Goal: Task Accomplishment & Management: Manage account settings

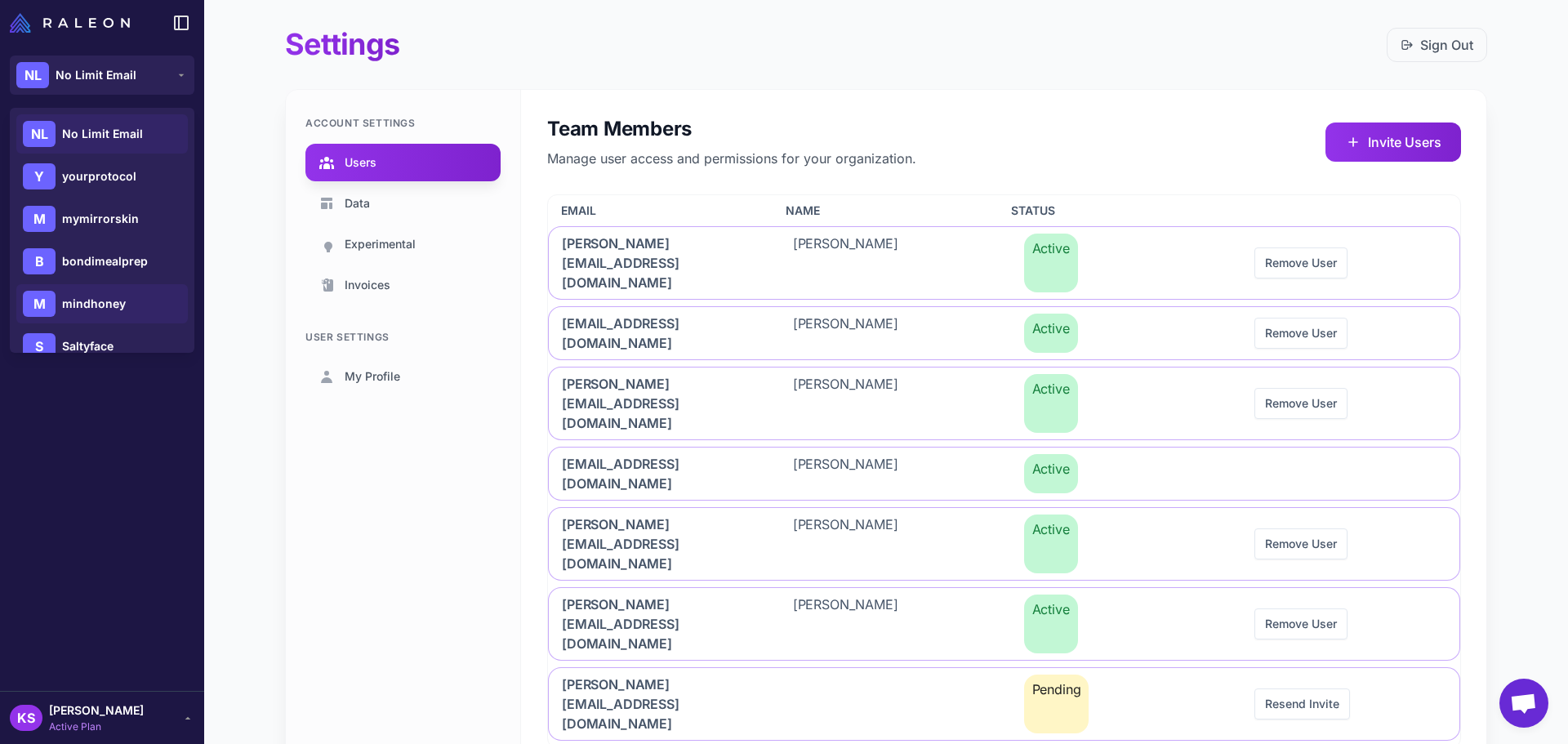
scroll to position [82, 0]
click at [98, 316] on div "M medcline" at bounding box center [102, 307] width 172 height 39
click at [93, 307] on span "medcline" at bounding box center [87, 307] width 51 height 18
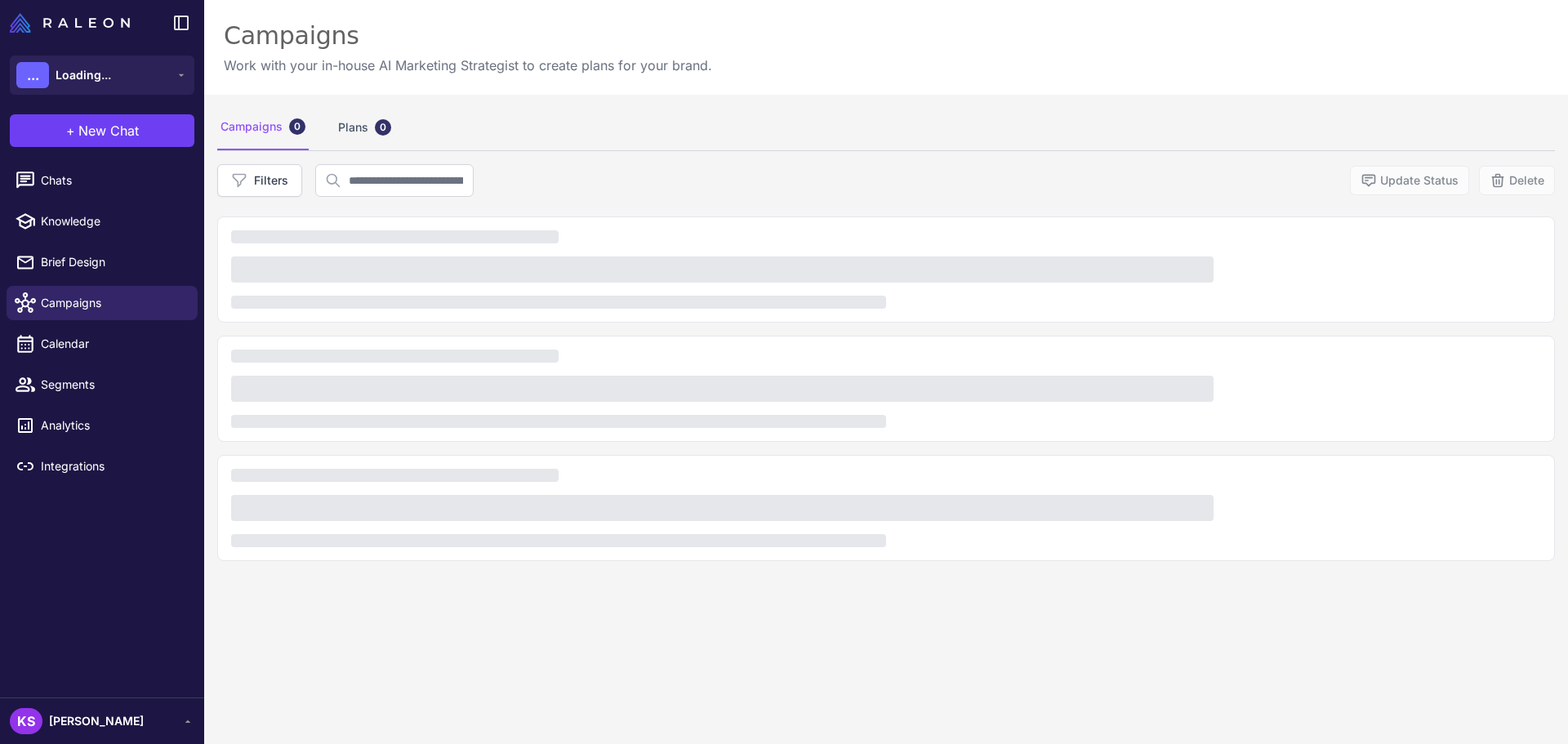
click at [106, 723] on span "[PERSON_NAME]" at bounding box center [96, 721] width 95 height 18
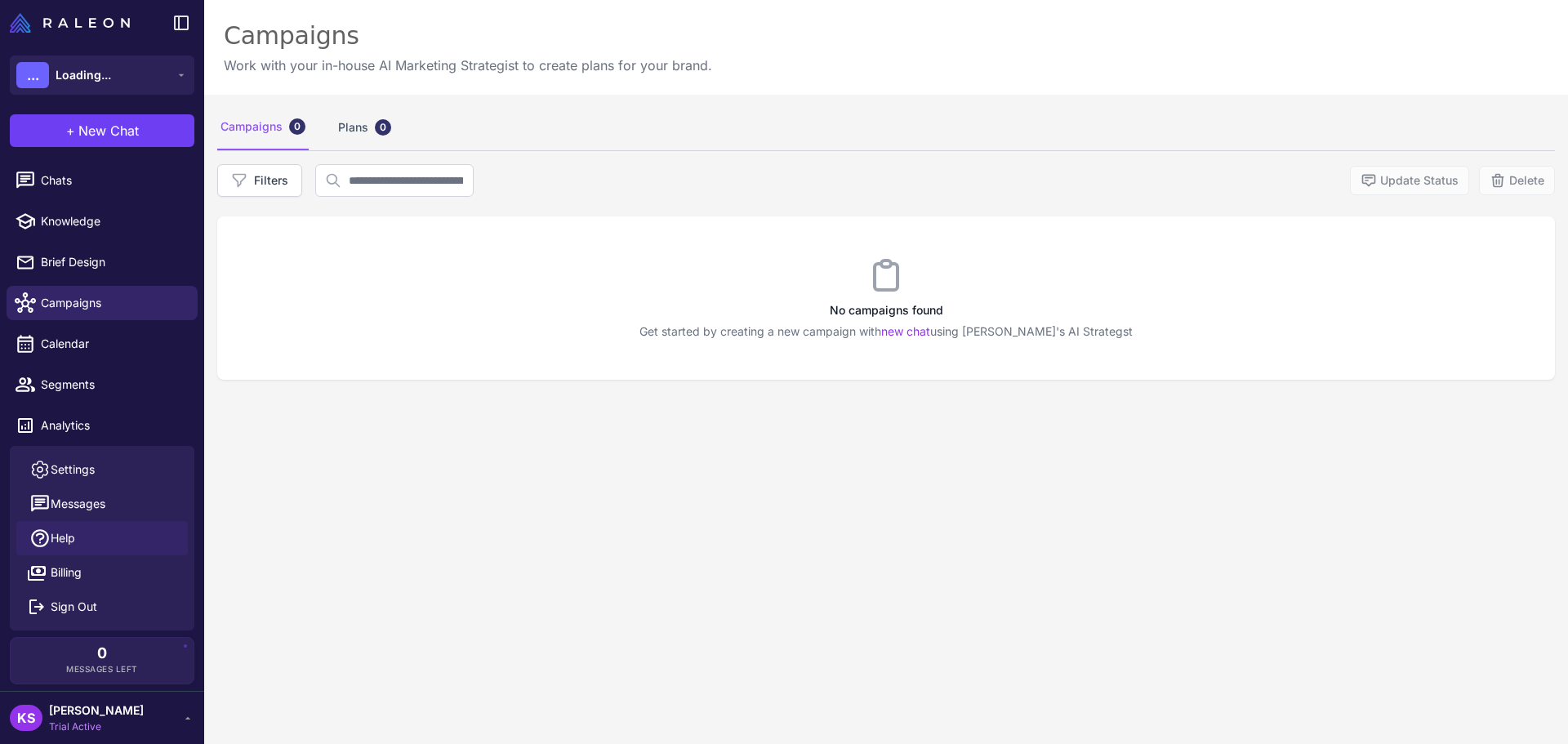
click at [96, 524] on link "Help" at bounding box center [102, 538] width 172 height 34
click at [97, 459] on link "Settings" at bounding box center [102, 470] width 172 height 34
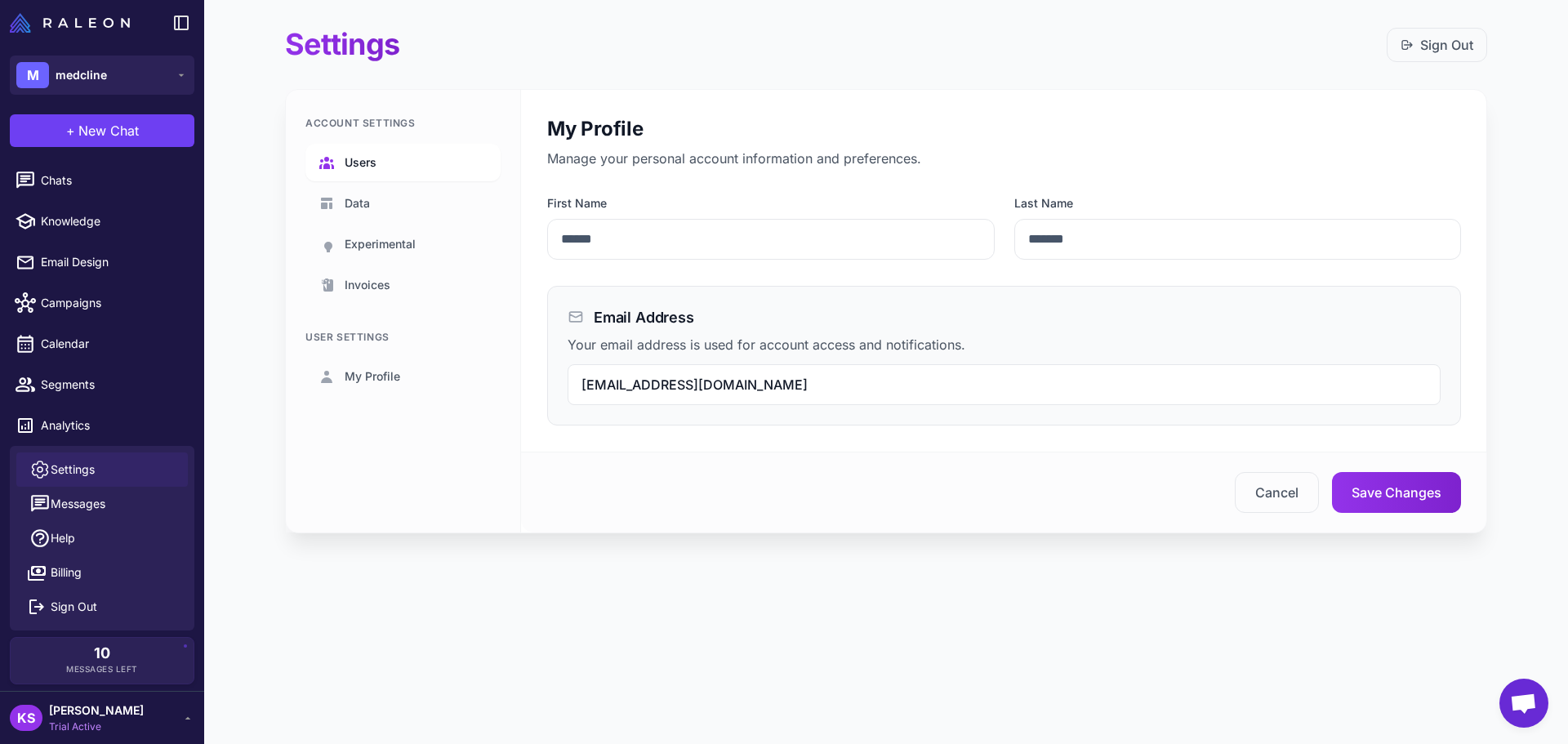
click at [364, 170] on span "Users" at bounding box center [360, 162] width 32 height 18
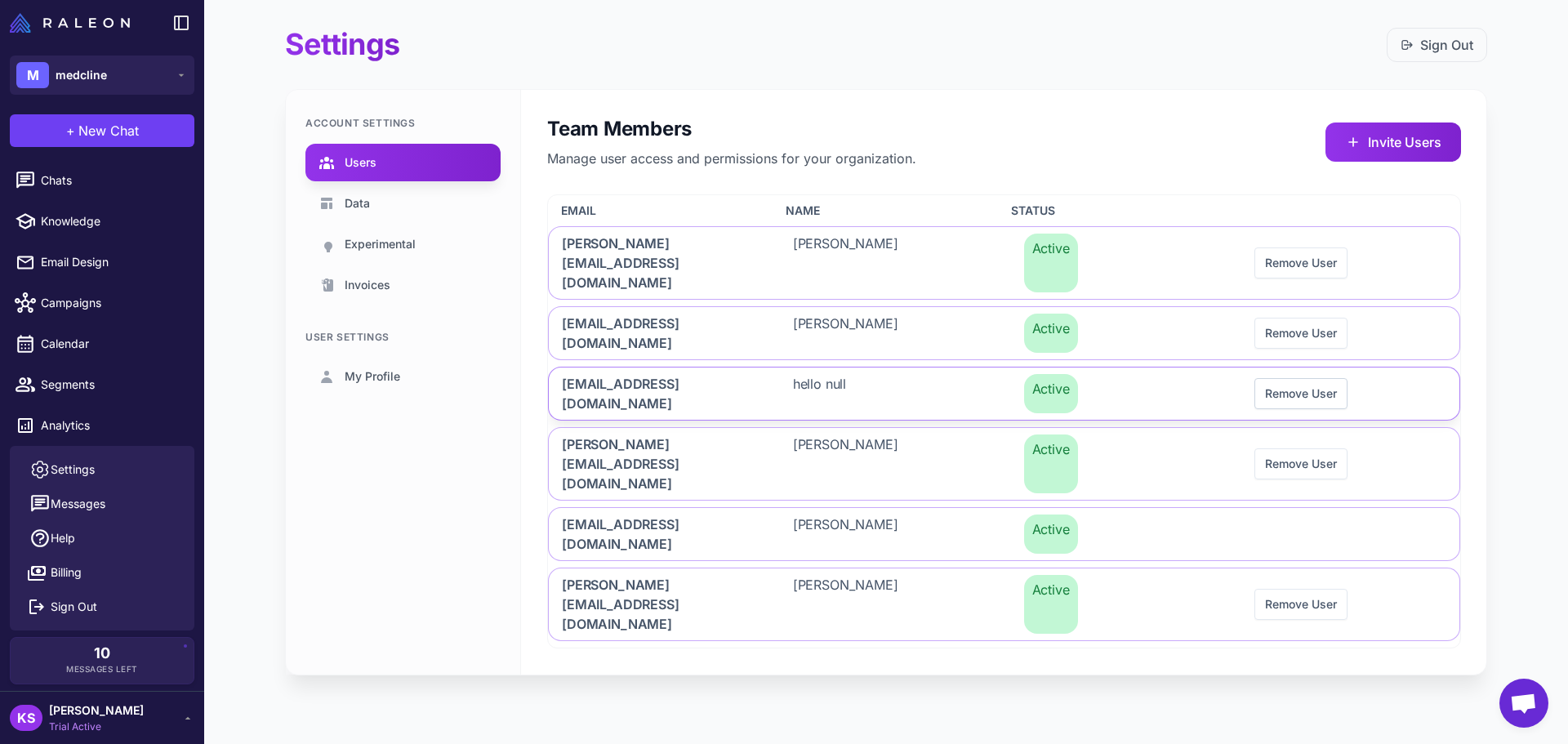
click at [1287, 378] on button "Remove User" at bounding box center [1300, 394] width 93 height 31
click at [1379, 141] on button "Invite Users" at bounding box center [1393, 142] width 136 height 39
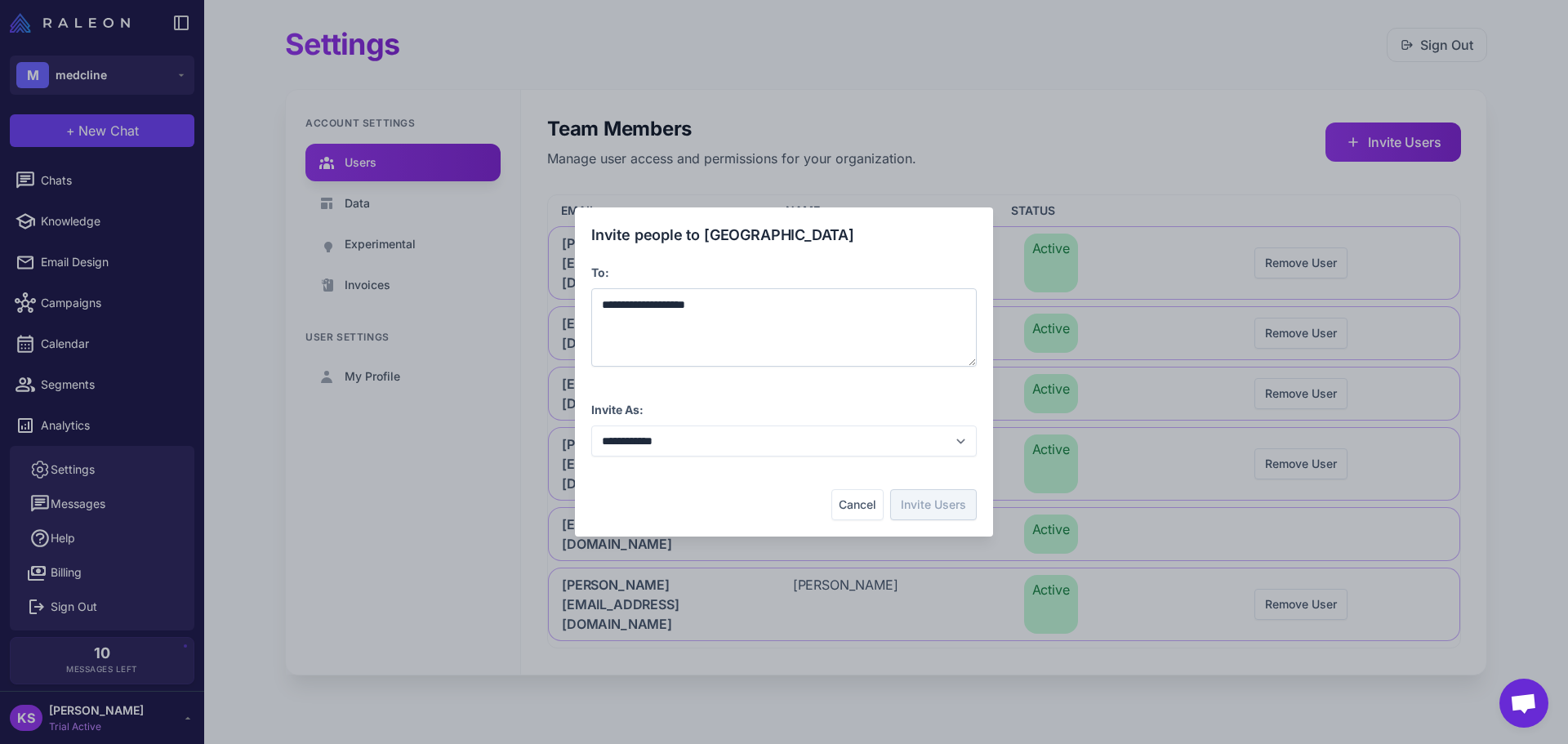
click at [683, 301] on span "**********" at bounding box center [643, 304] width 84 height 11
drag, startPoint x: 721, startPoint y: 309, endPoint x: 597, endPoint y: 303, distance: 124.1
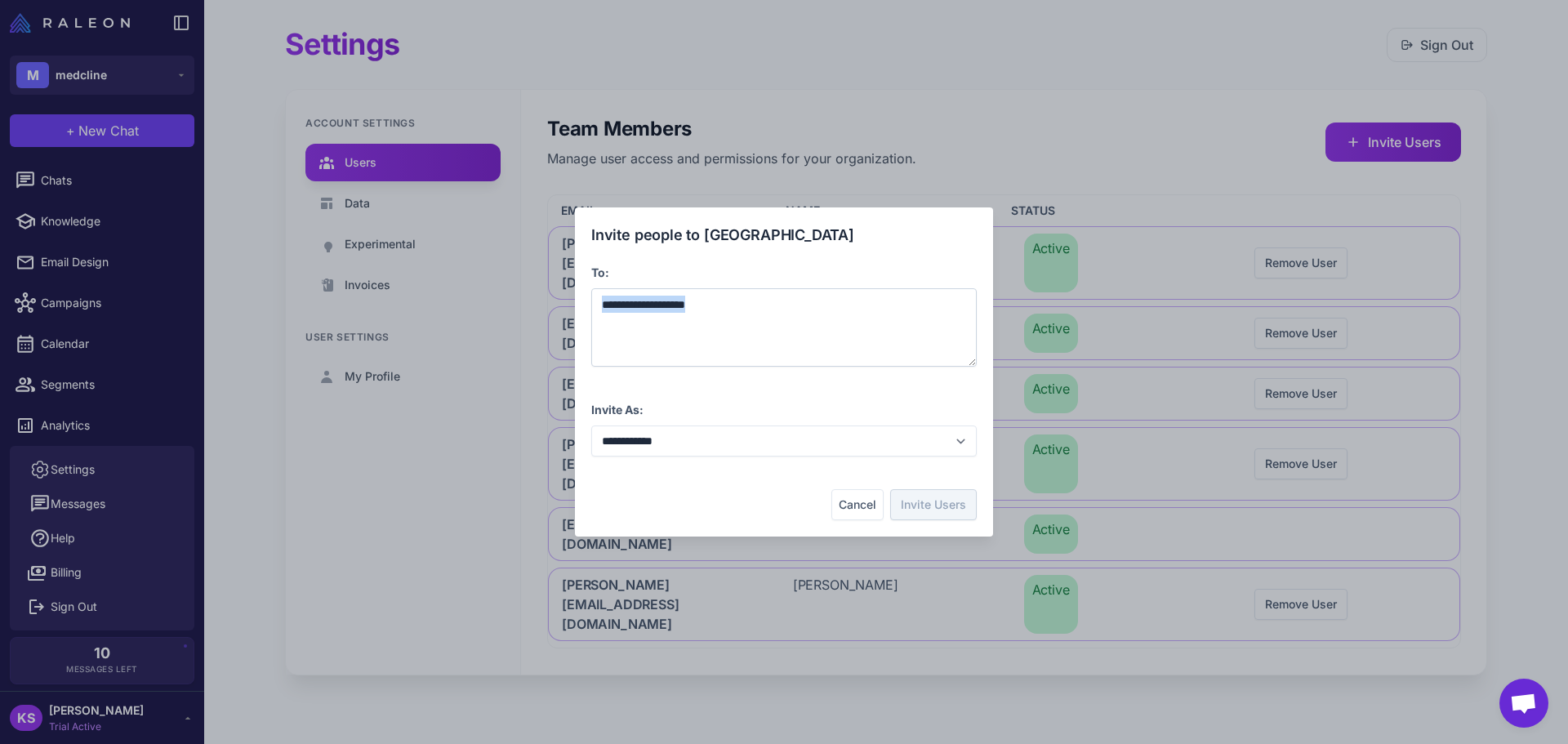
click at [597, 303] on div "**********" at bounding box center [784, 328] width 386 height 78
copy span "**********"
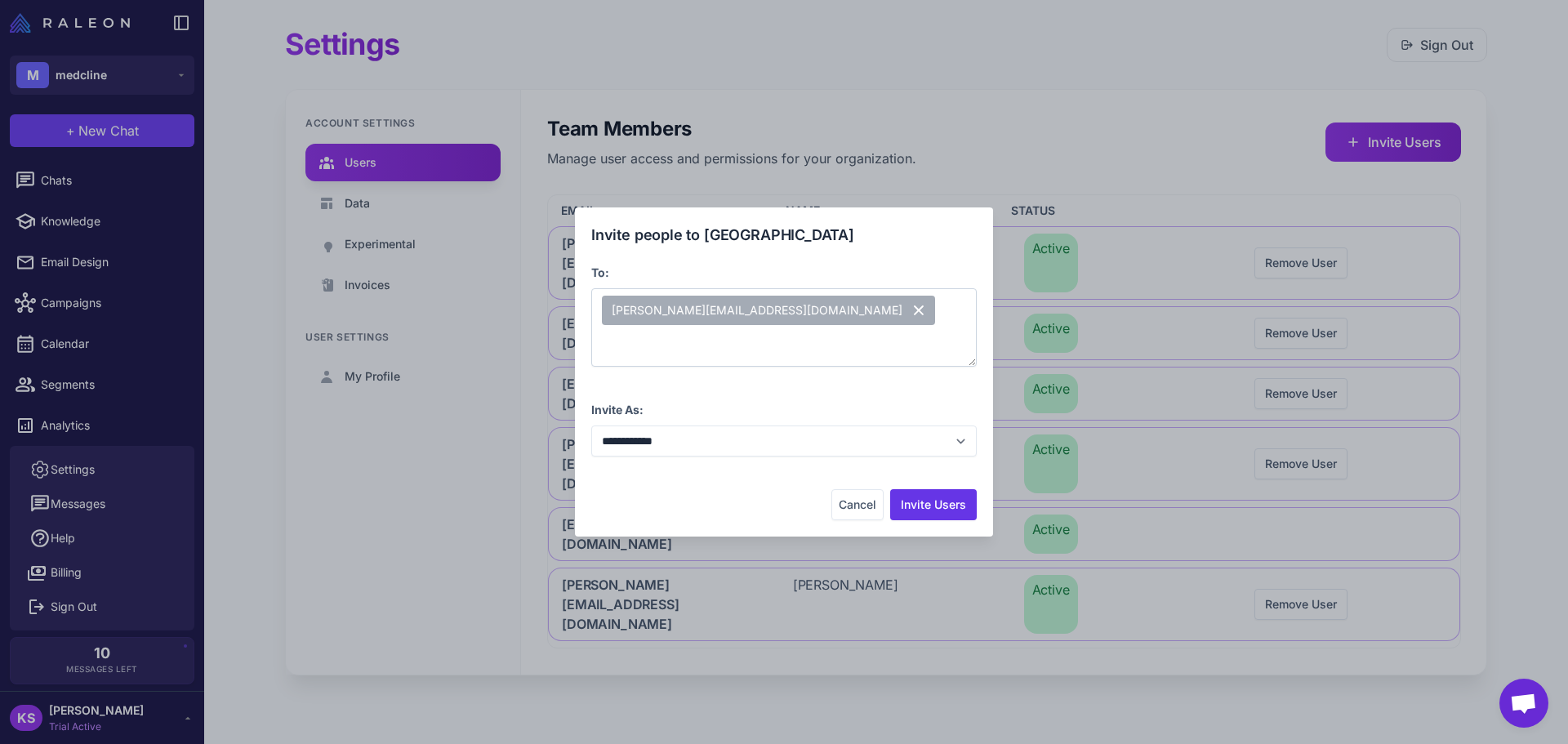
click at [744, 309] on div "[PERSON_NAME][EMAIL_ADDRESS][DOMAIN_NAME]" at bounding box center [784, 328] width 386 height 78
click at [926, 506] on button "Invite Users" at bounding box center [932, 505] width 86 height 31
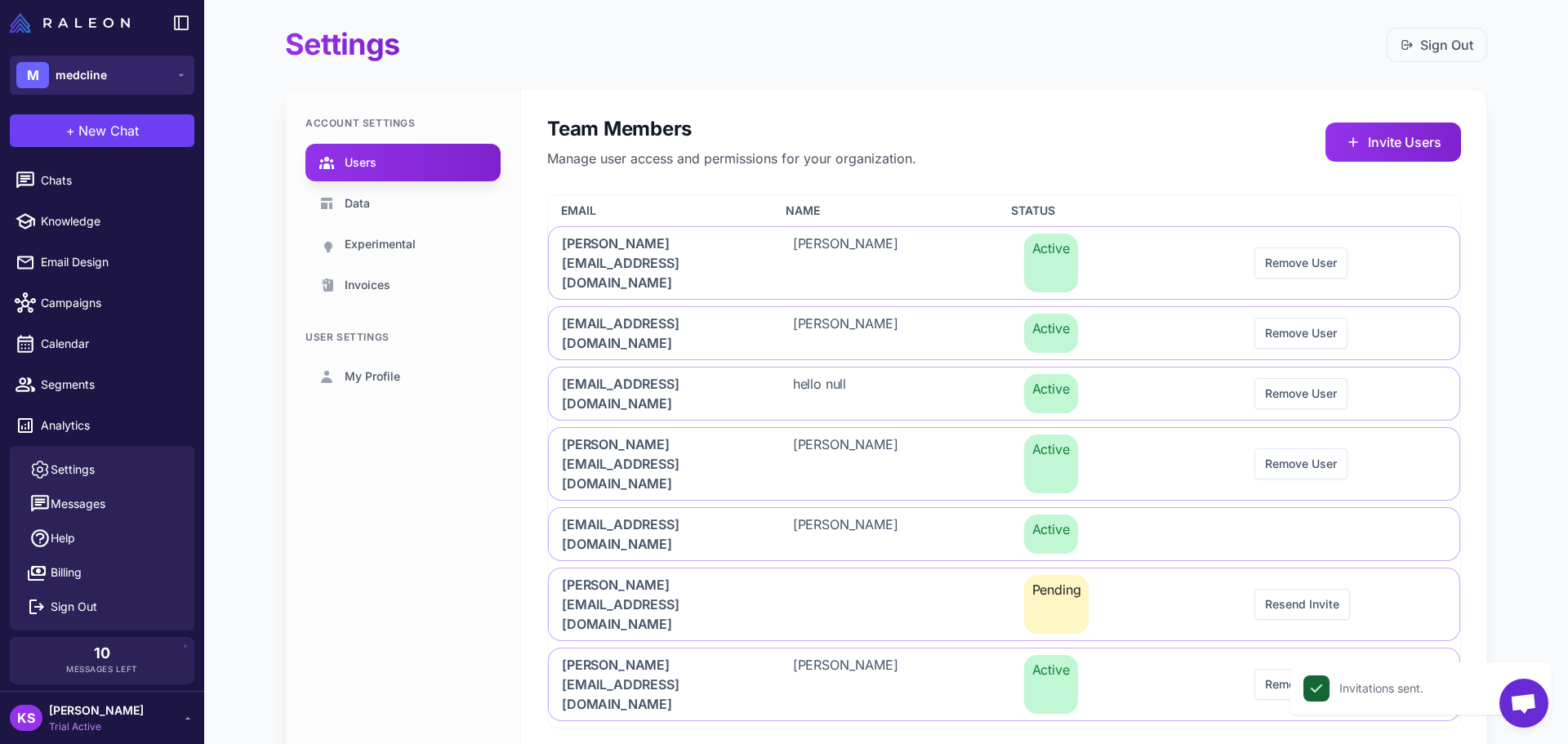
click at [136, 71] on button "M medcline" at bounding box center [102, 75] width 185 height 39
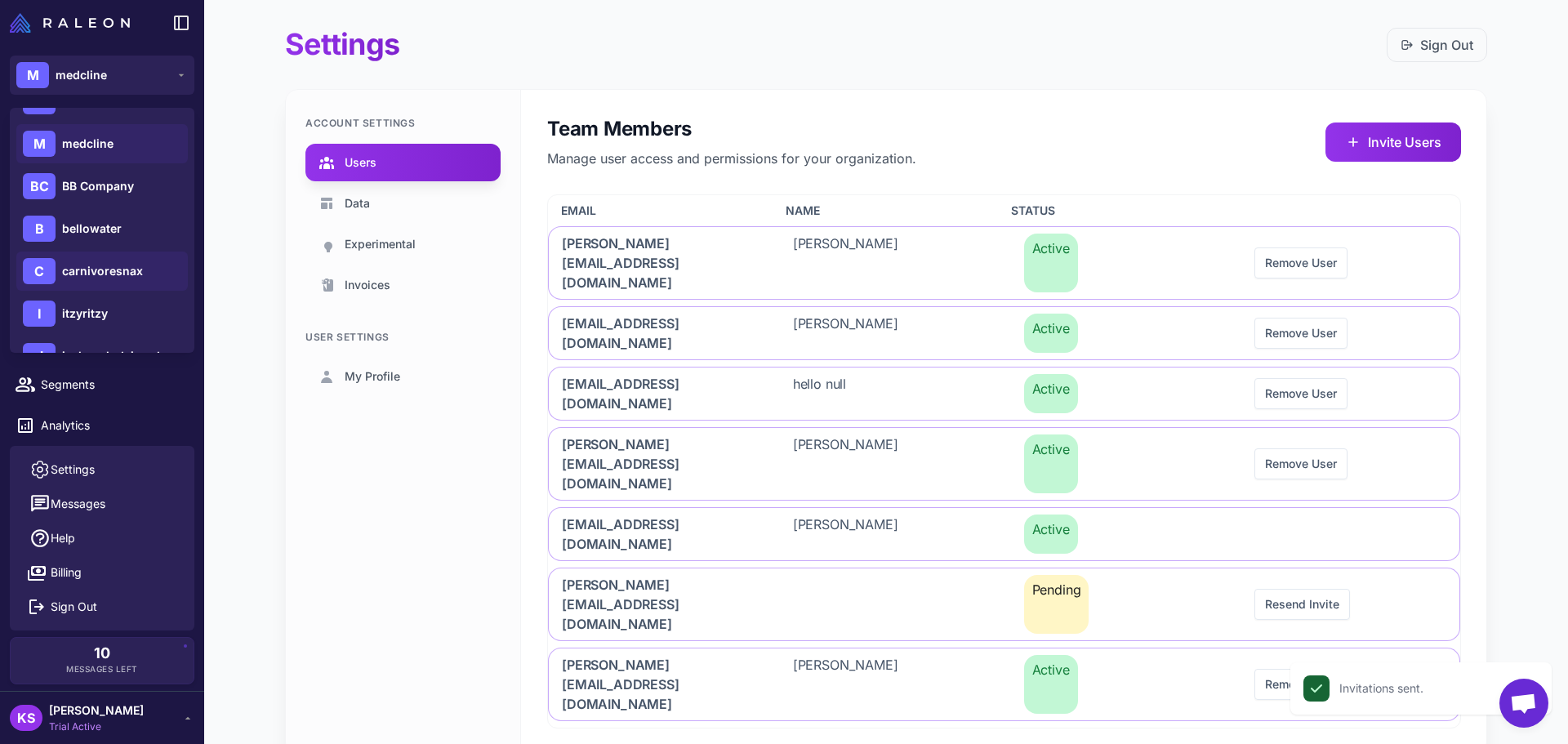
scroll to position [327, 0]
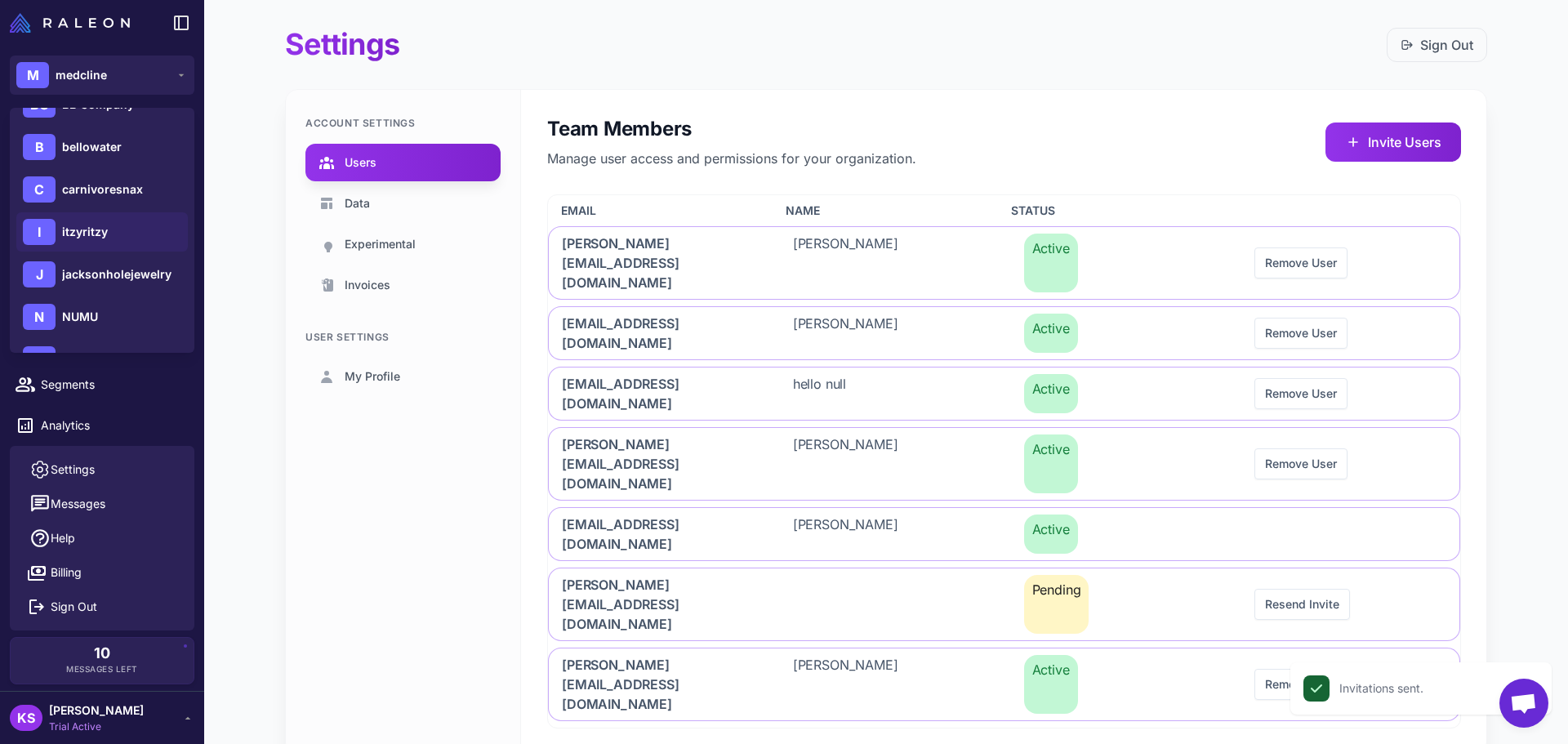
click at [112, 230] on div "I itzyritzy" at bounding box center [102, 232] width 172 height 39
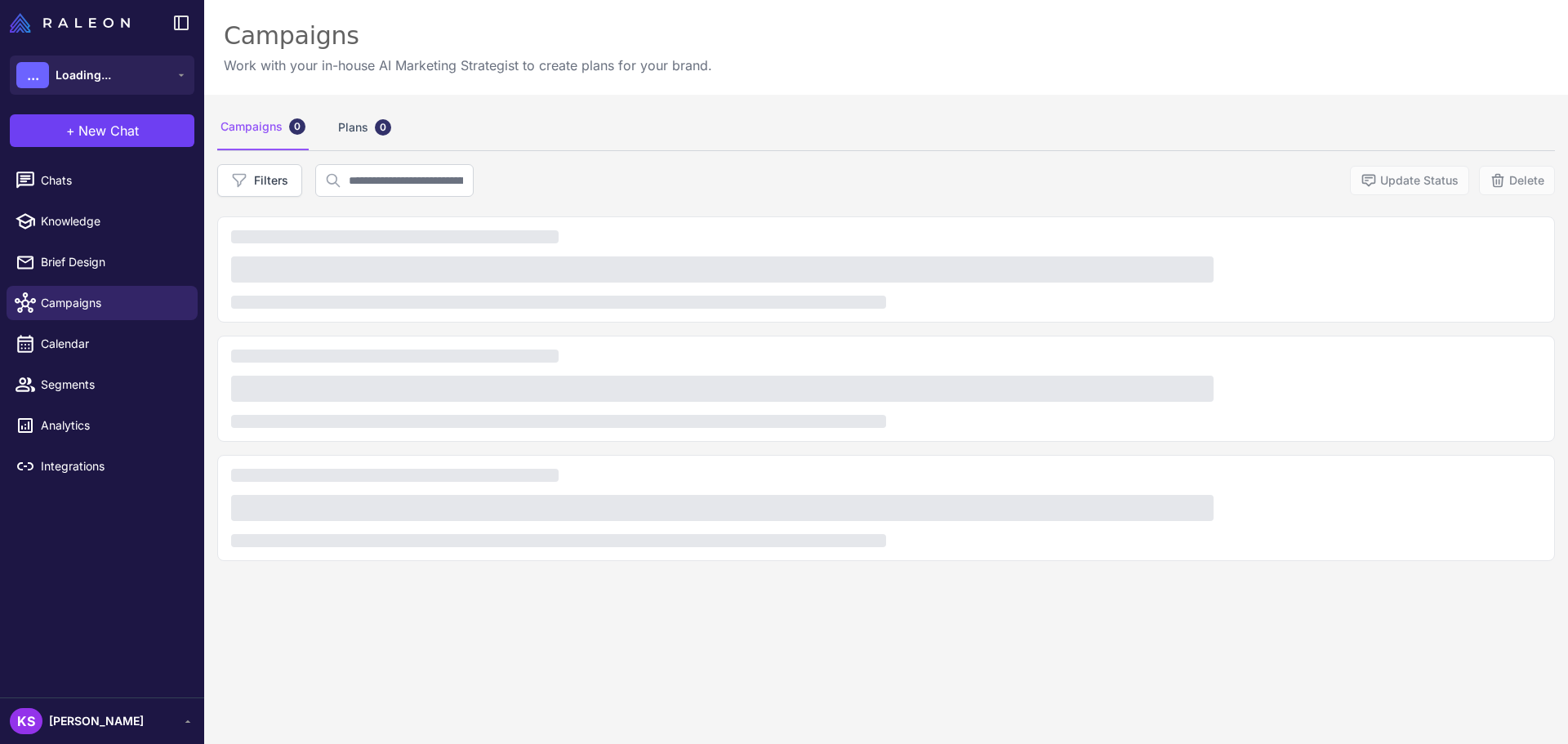
click at [124, 722] on span "[PERSON_NAME]" at bounding box center [96, 721] width 95 height 18
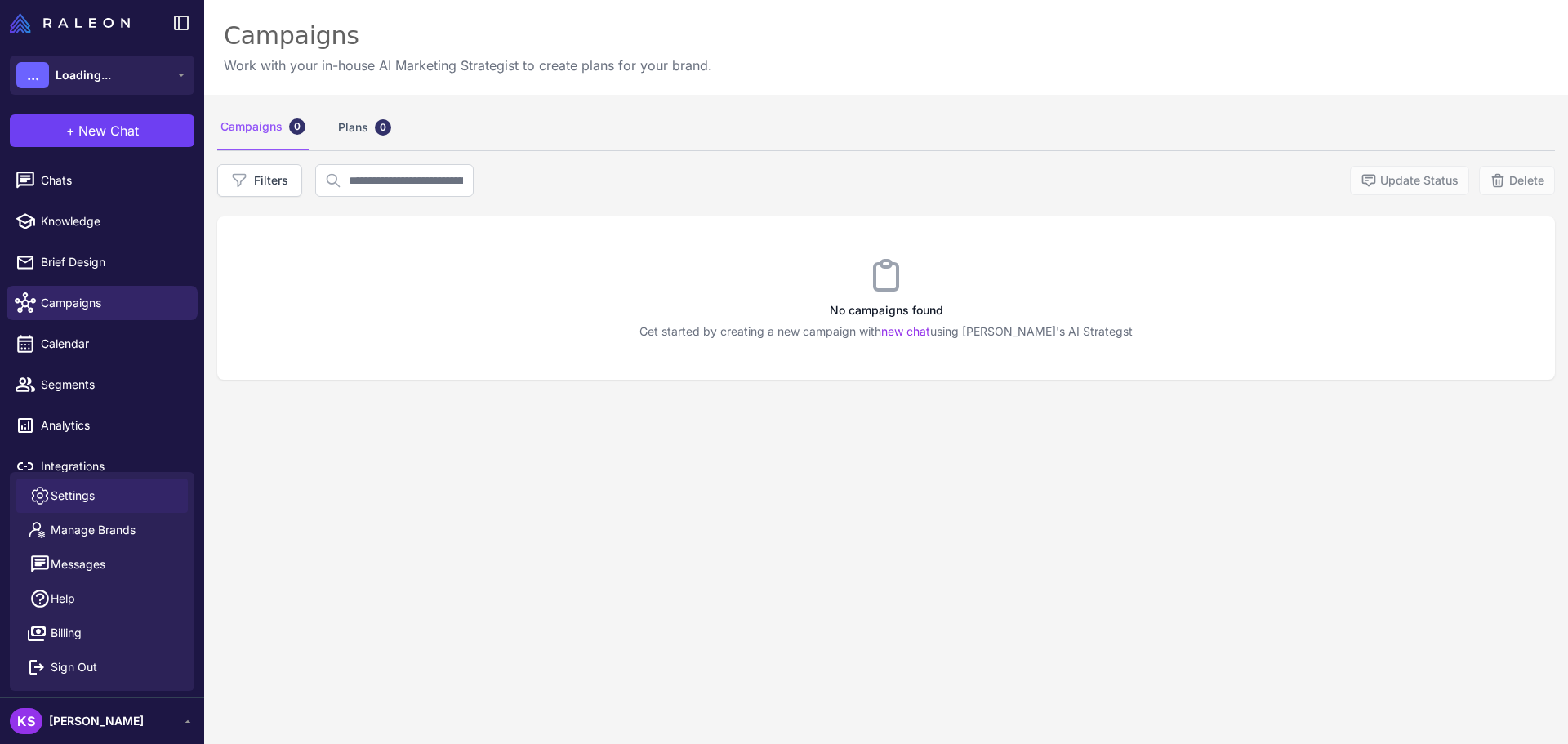
click at [86, 484] on link "Settings" at bounding box center [102, 496] width 172 height 34
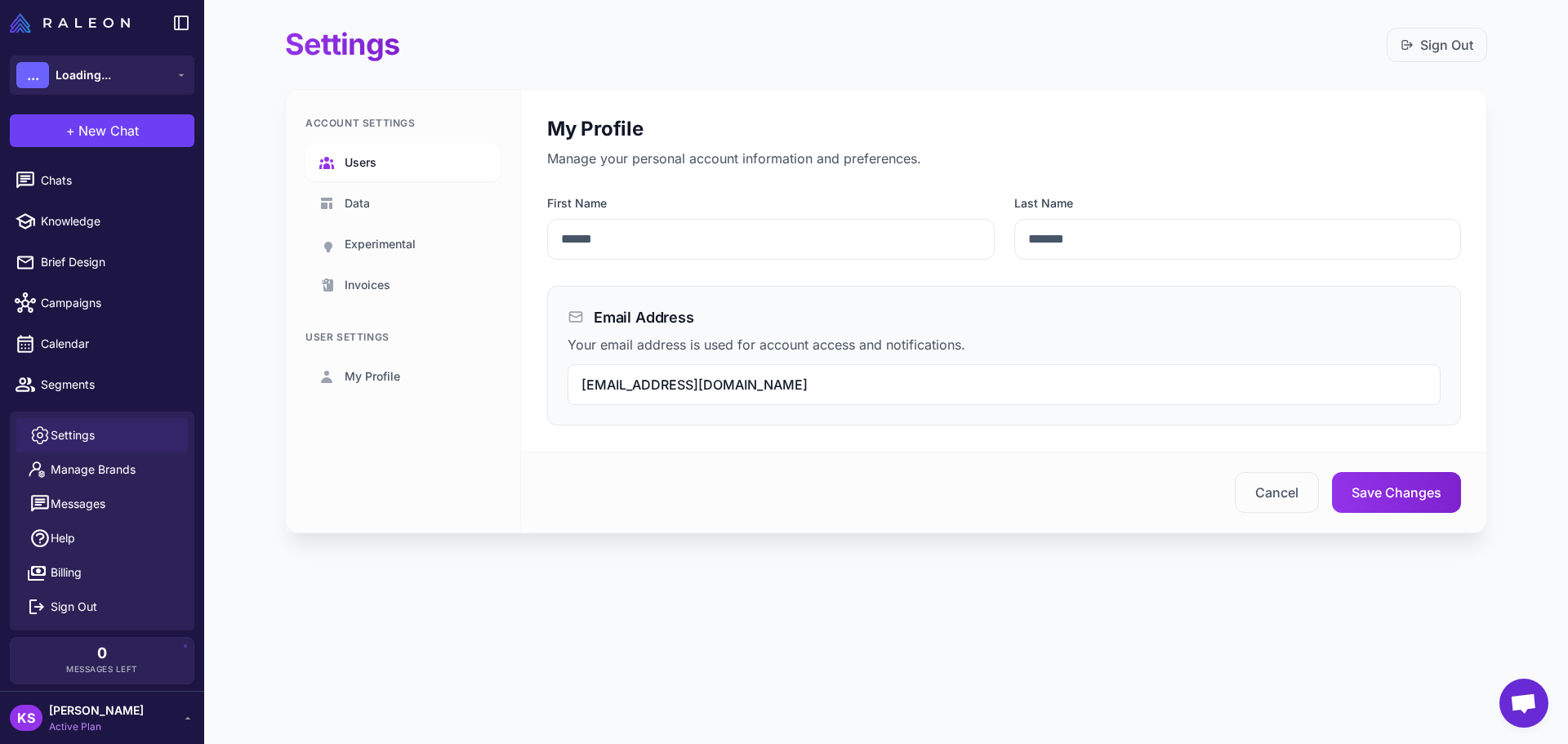
click at [361, 153] on link "Users" at bounding box center [403, 162] width 195 height 37
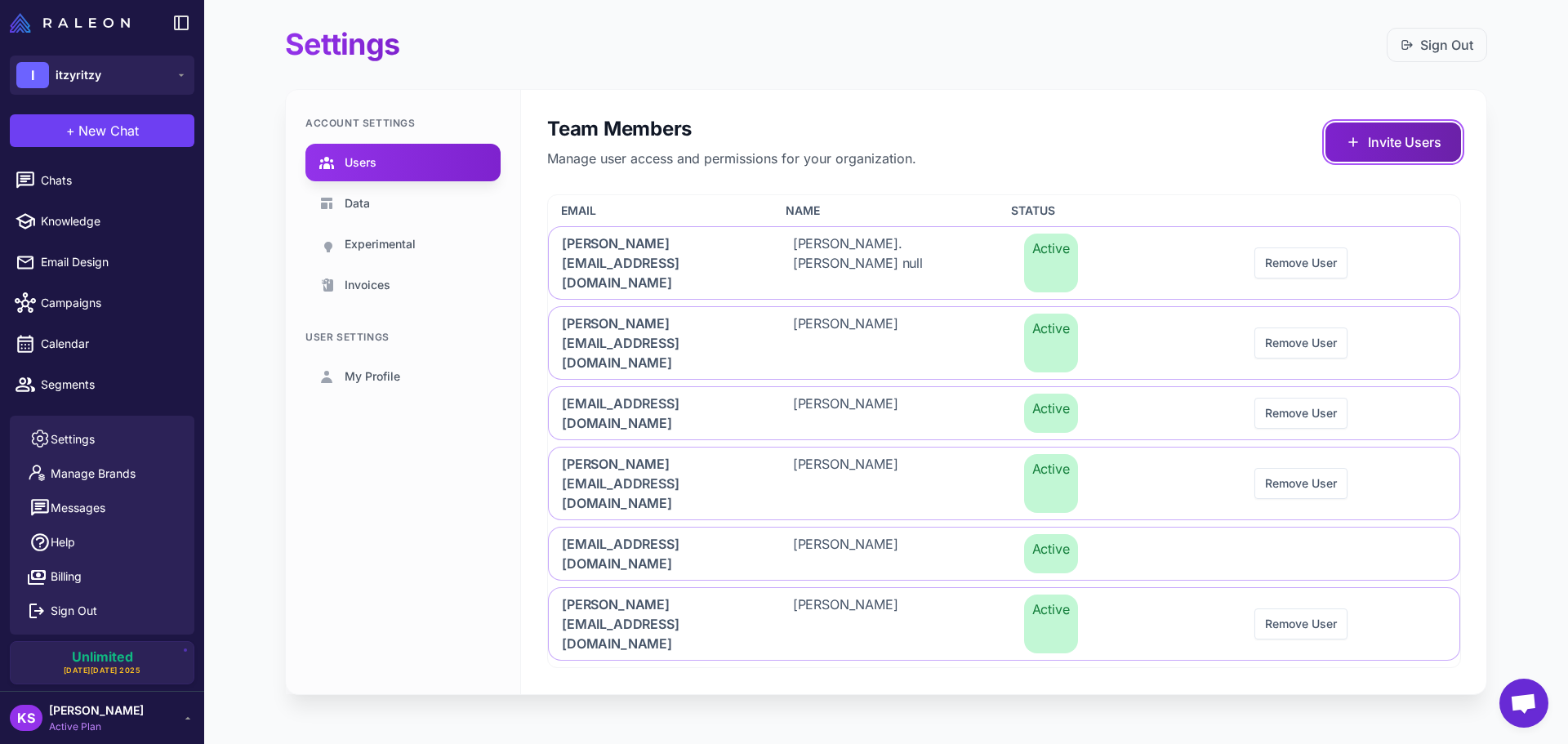
click at [1385, 148] on button "Invite Users" at bounding box center [1393, 142] width 136 height 39
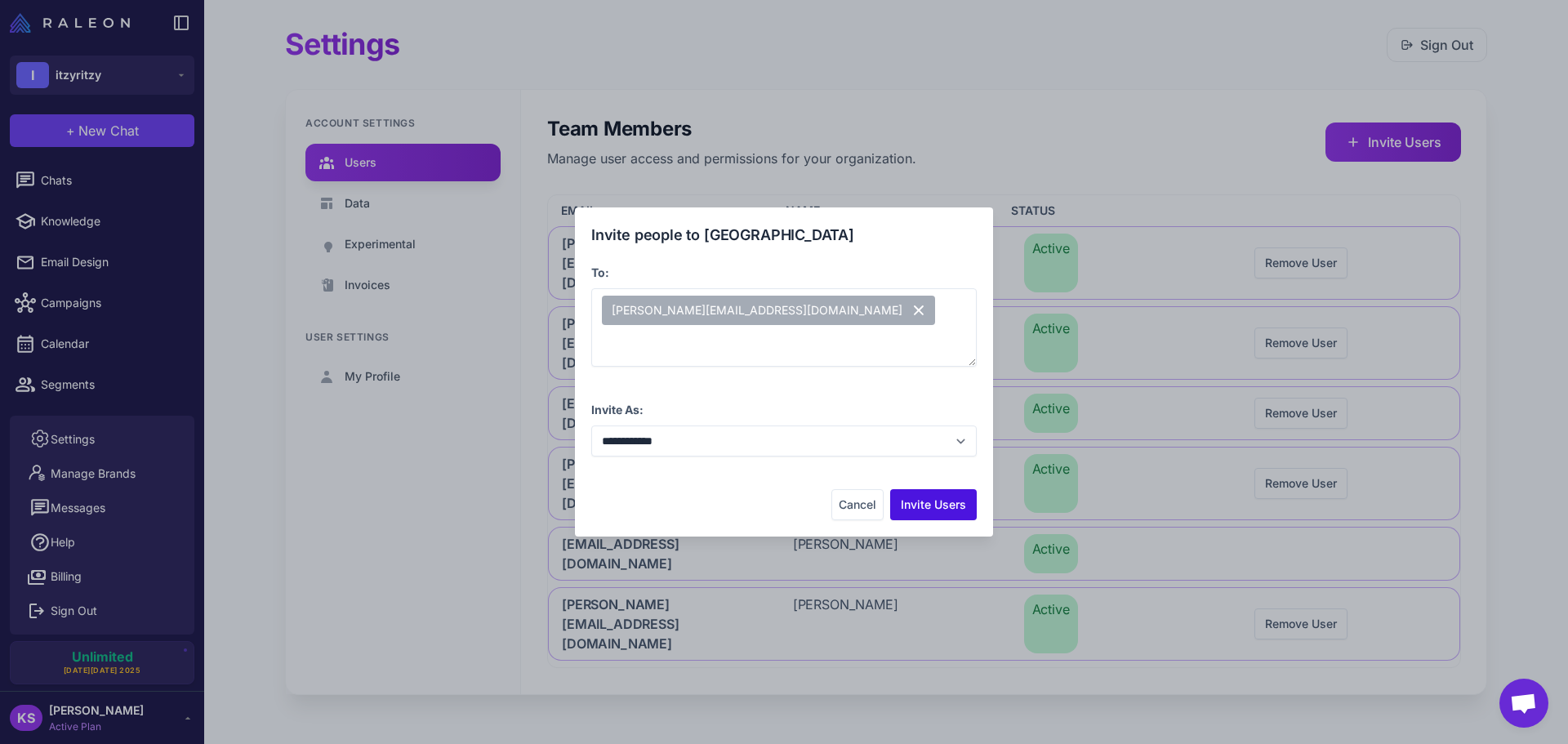
click at [925, 502] on button "Invite Users" at bounding box center [932, 505] width 86 height 31
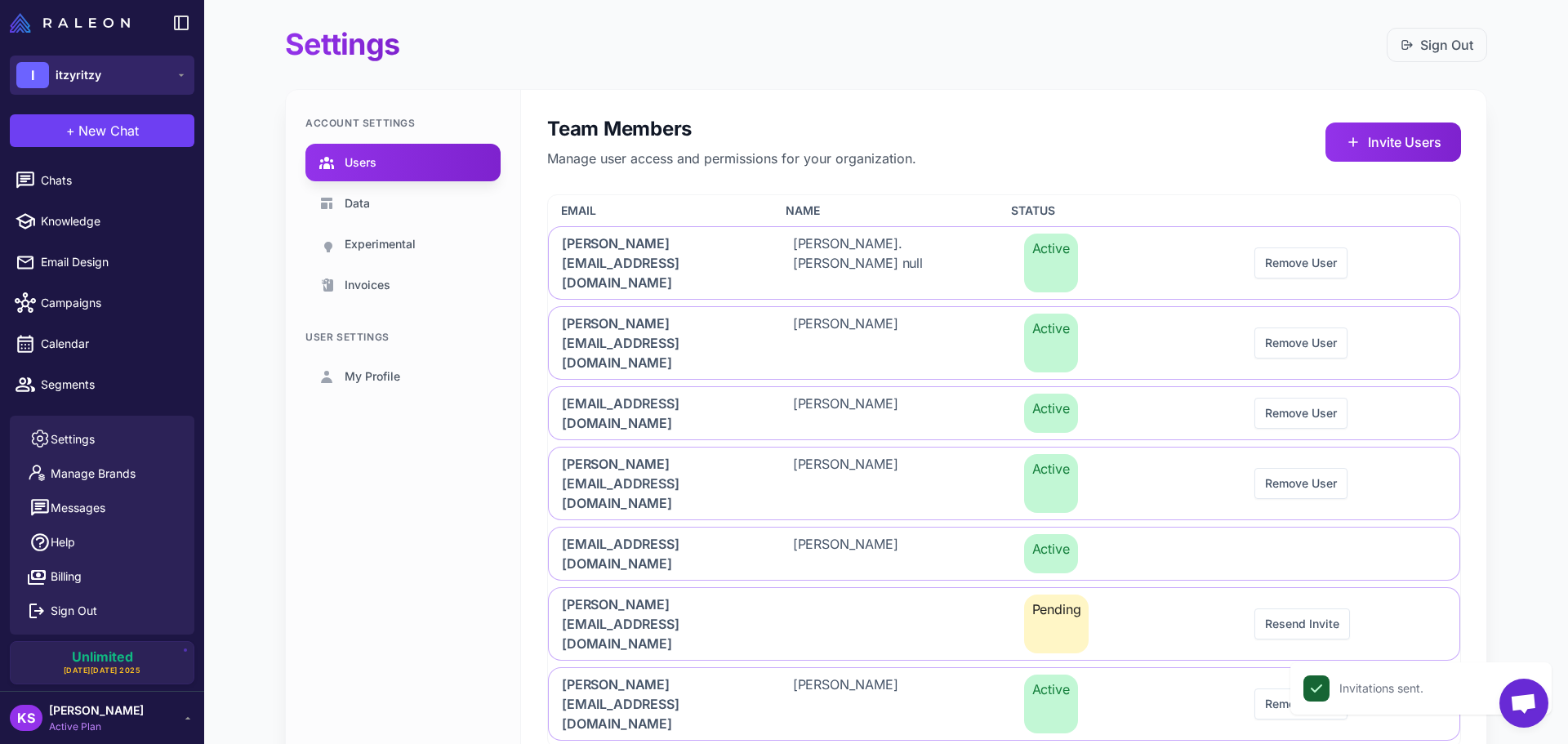
click at [125, 85] on button "I itzyritzy" at bounding box center [102, 75] width 185 height 39
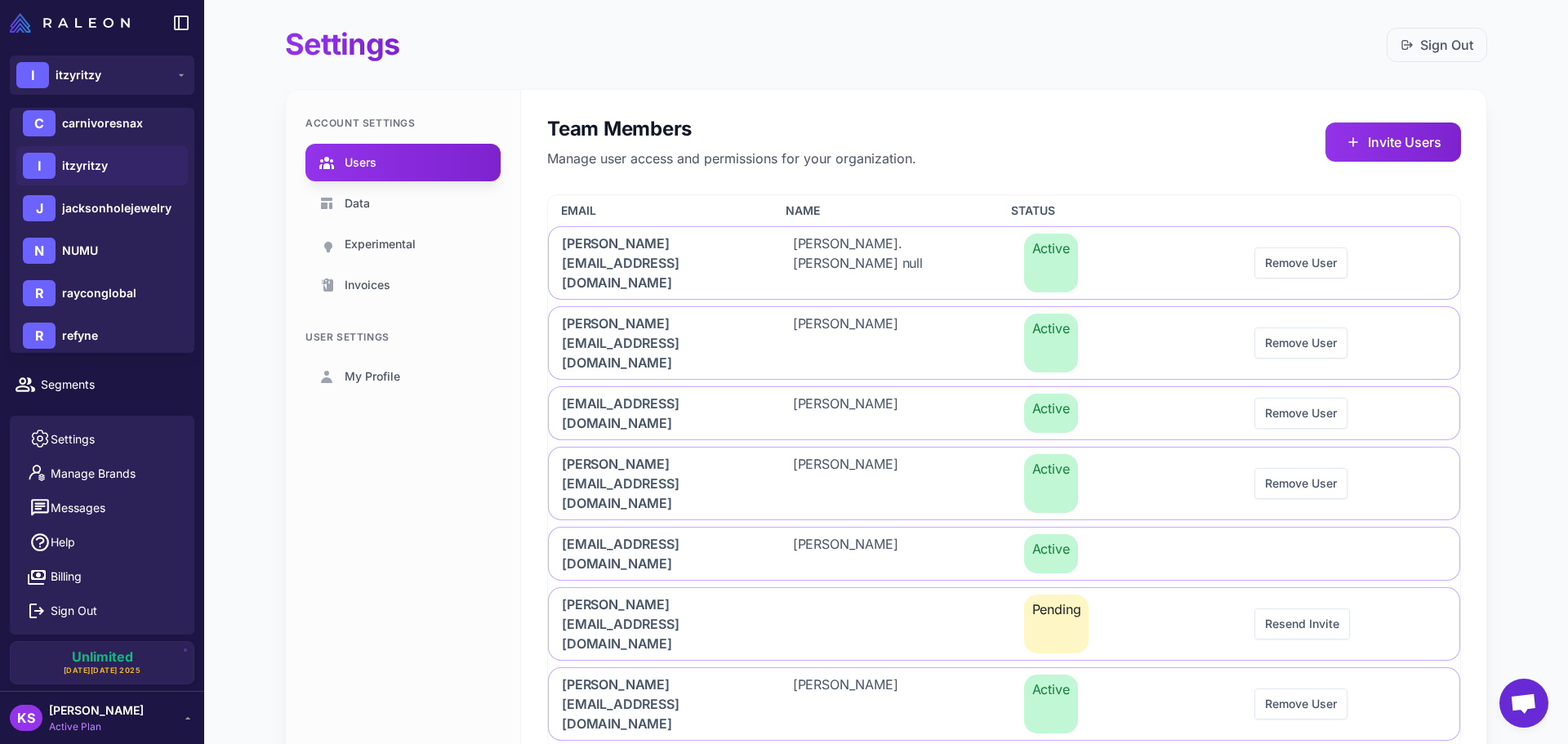
scroll to position [409, 0]
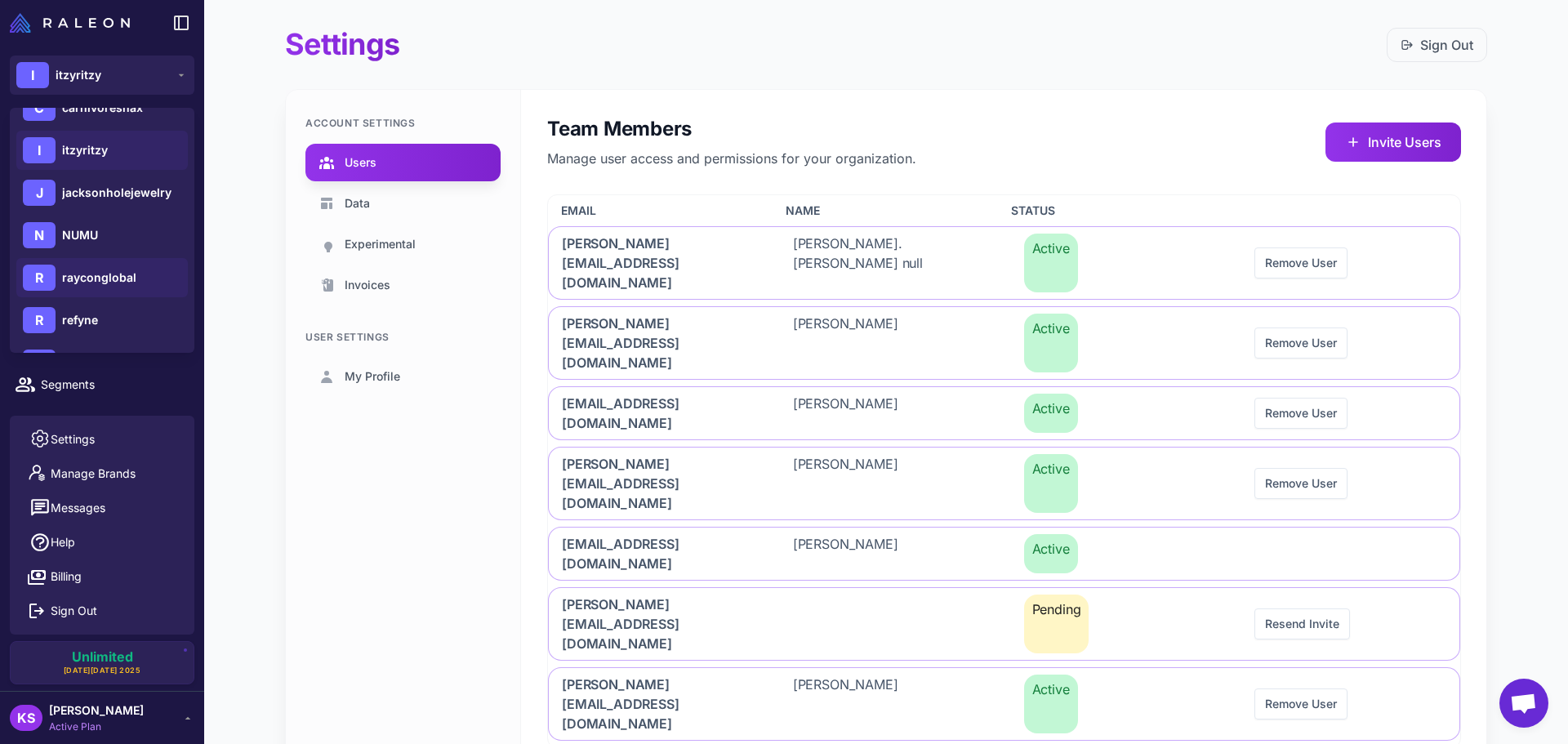
click at [103, 284] on span "rayconglobal" at bounding box center [98, 278] width 74 height 18
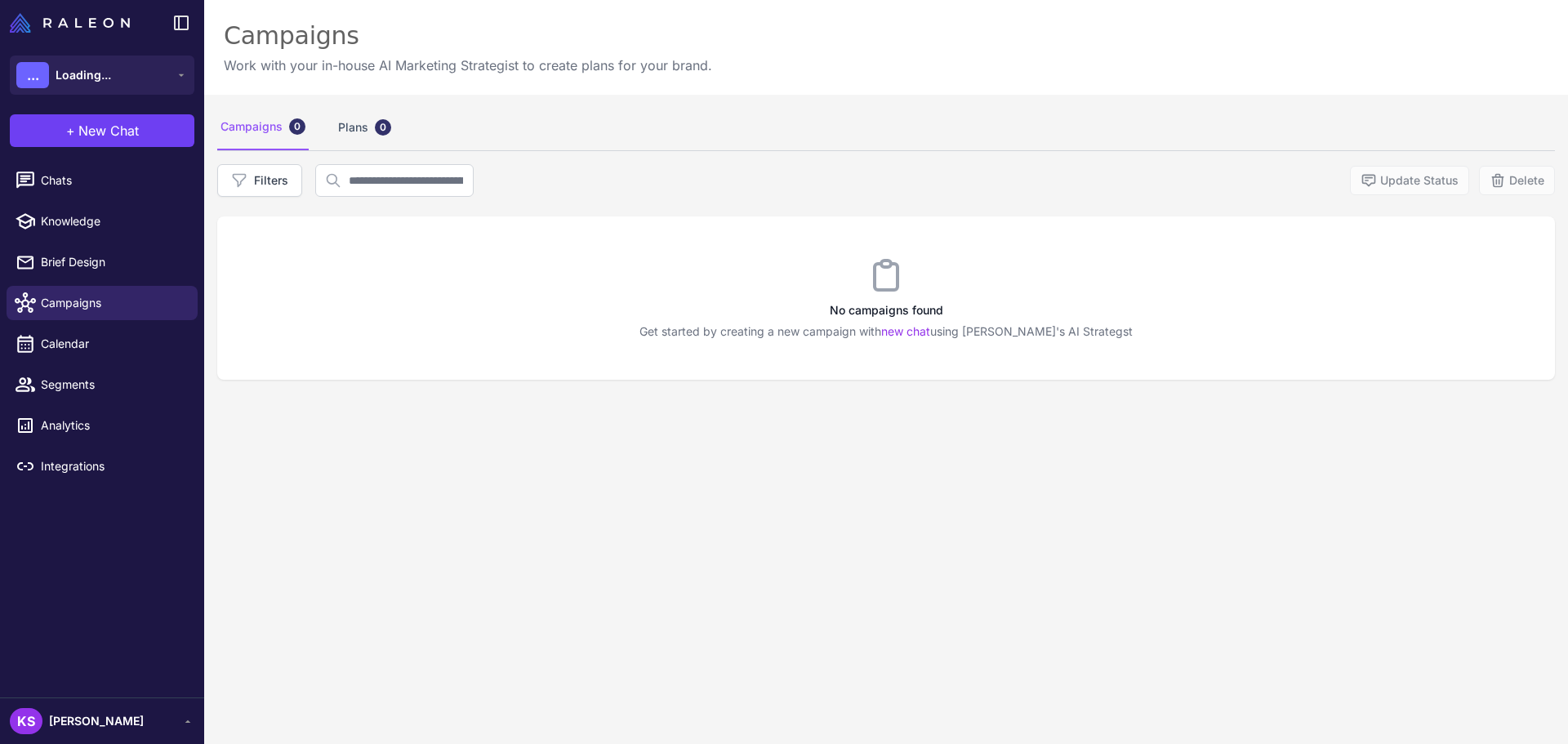
click at [103, 729] on span "[PERSON_NAME]" at bounding box center [96, 721] width 95 height 18
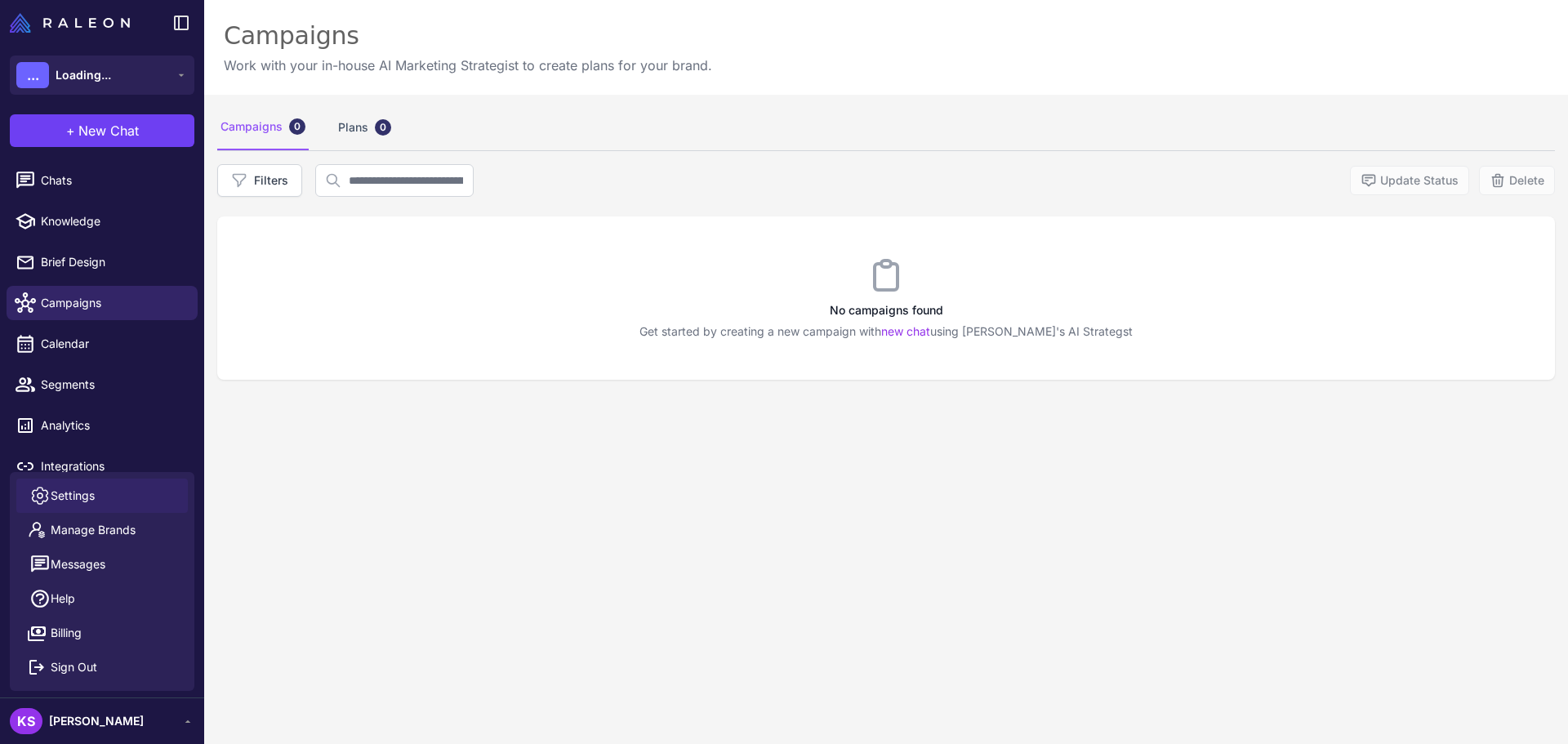
click at [91, 491] on span "Settings" at bounding box center [72, 496] width 44 height 18
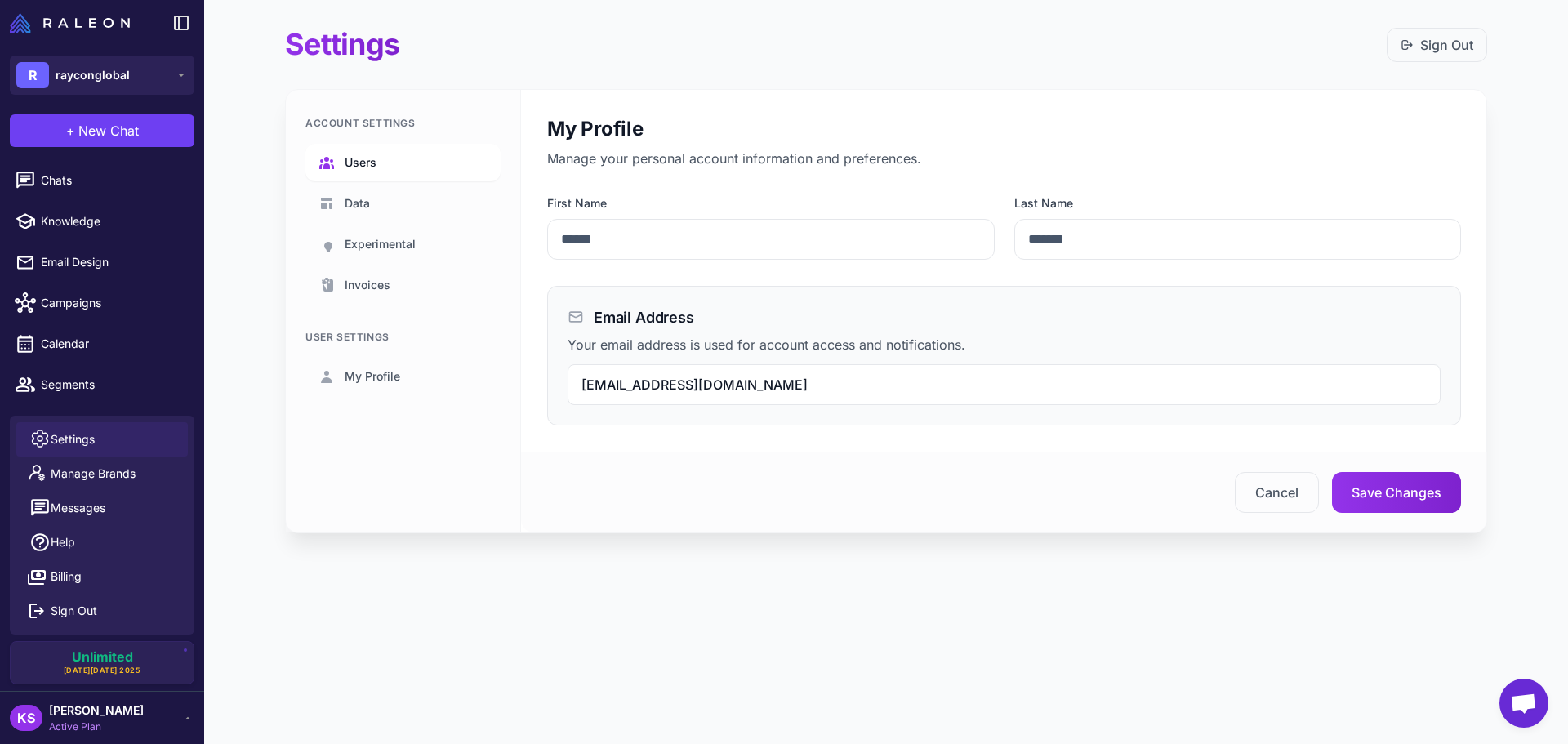
click at [428, 163] on link "Users" at bounding box center [403, 162] width 195 height 37
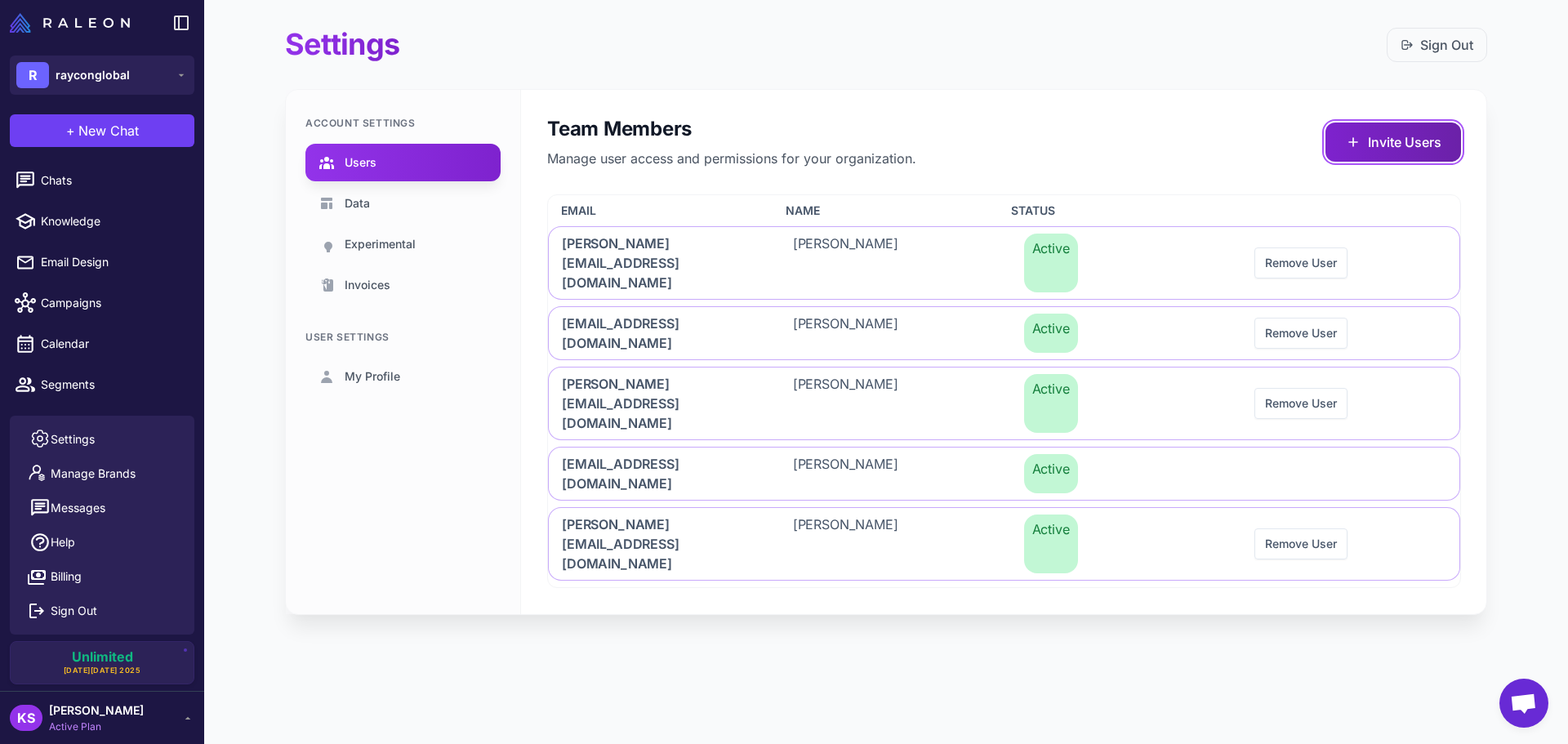
click at [1404, 148] on button "Invite Users" at bounding box center [1393, 142] width 136 height 39
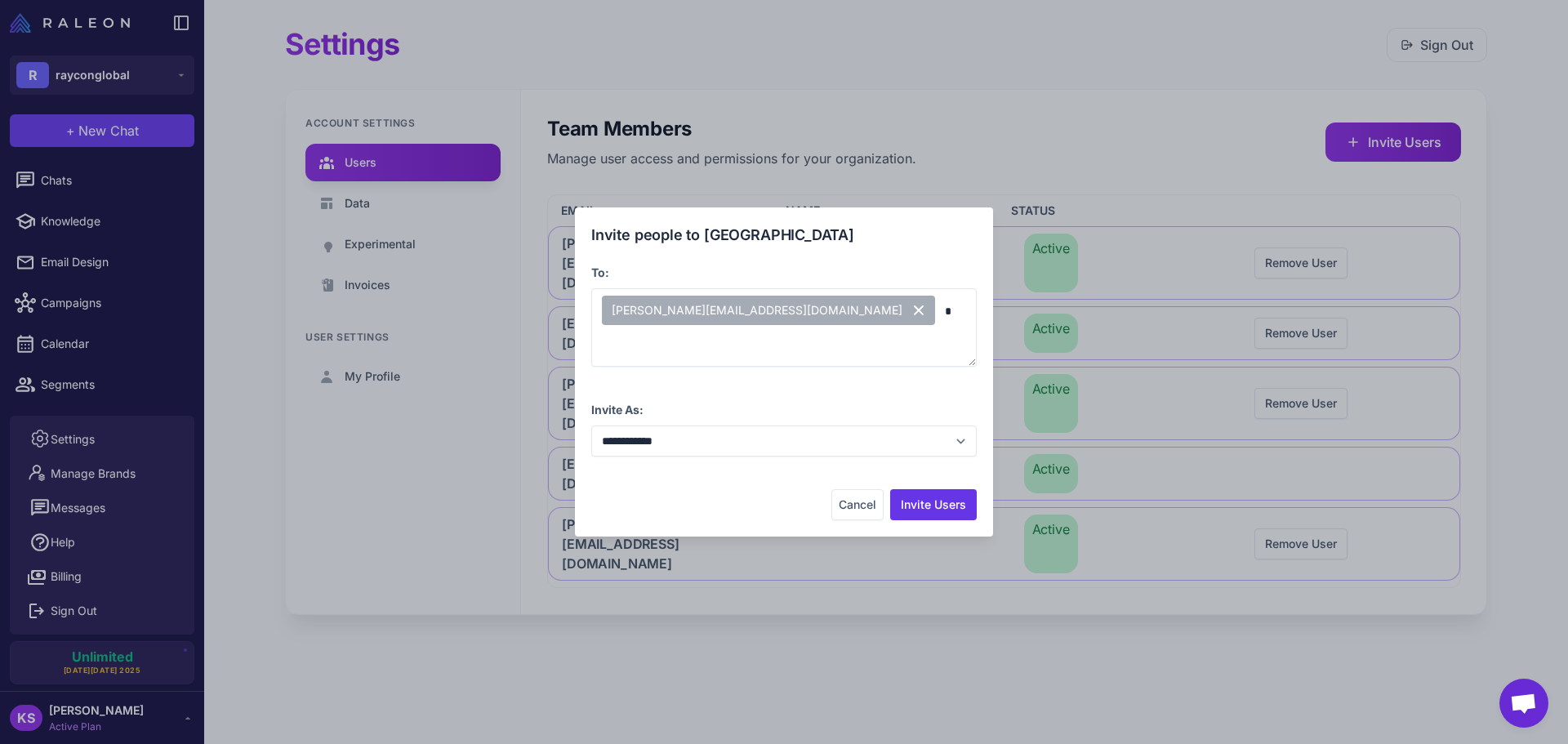
click at [934, 524] on div "**********" at bounding box center [784, 372] width 418 height 329
click at [937, 504] on button "Invite Users" at bounding box center [932, 505] width 86 height 31
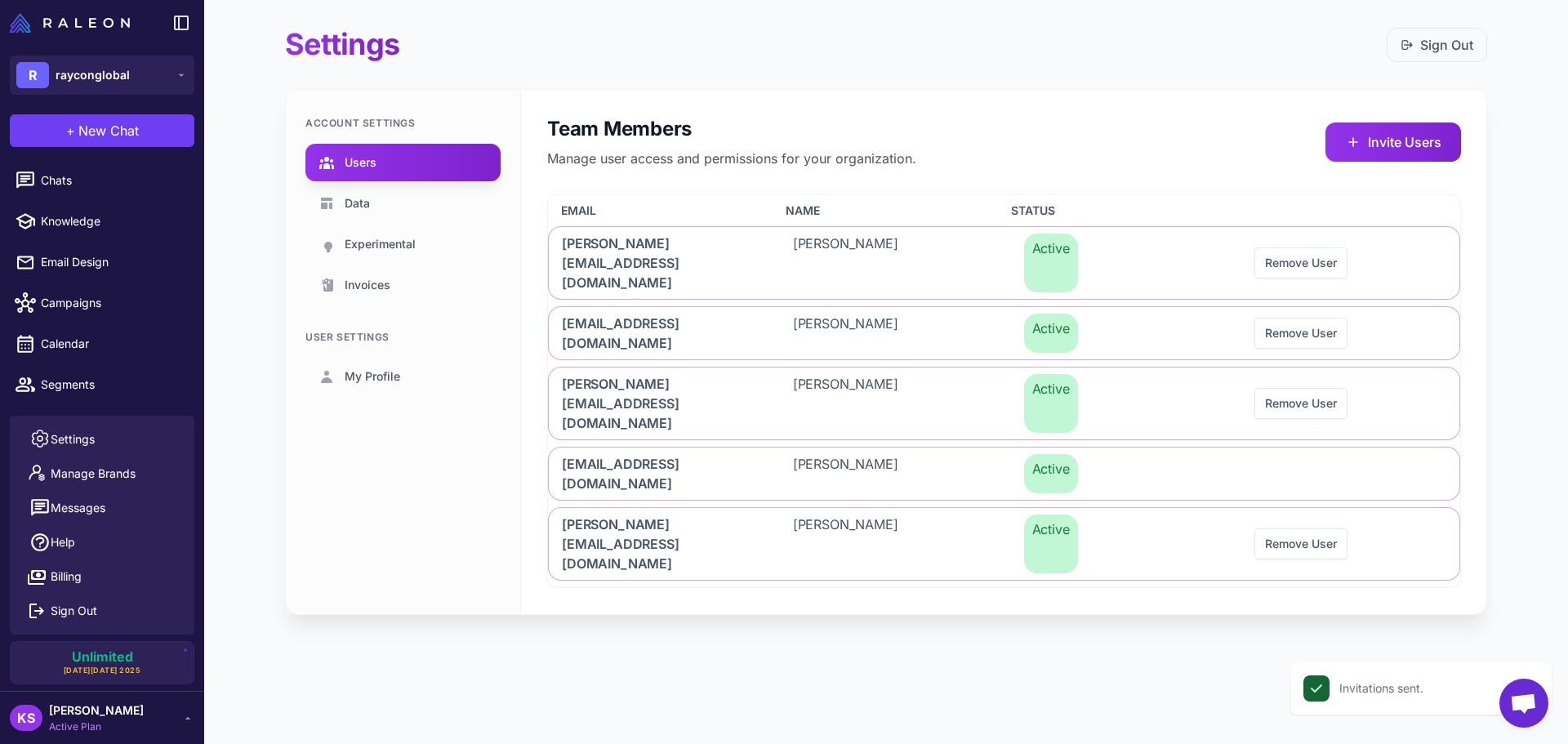
click at [113, 81] on span "rayconglobal" at bounding box center [92, 75] width 74 height 18
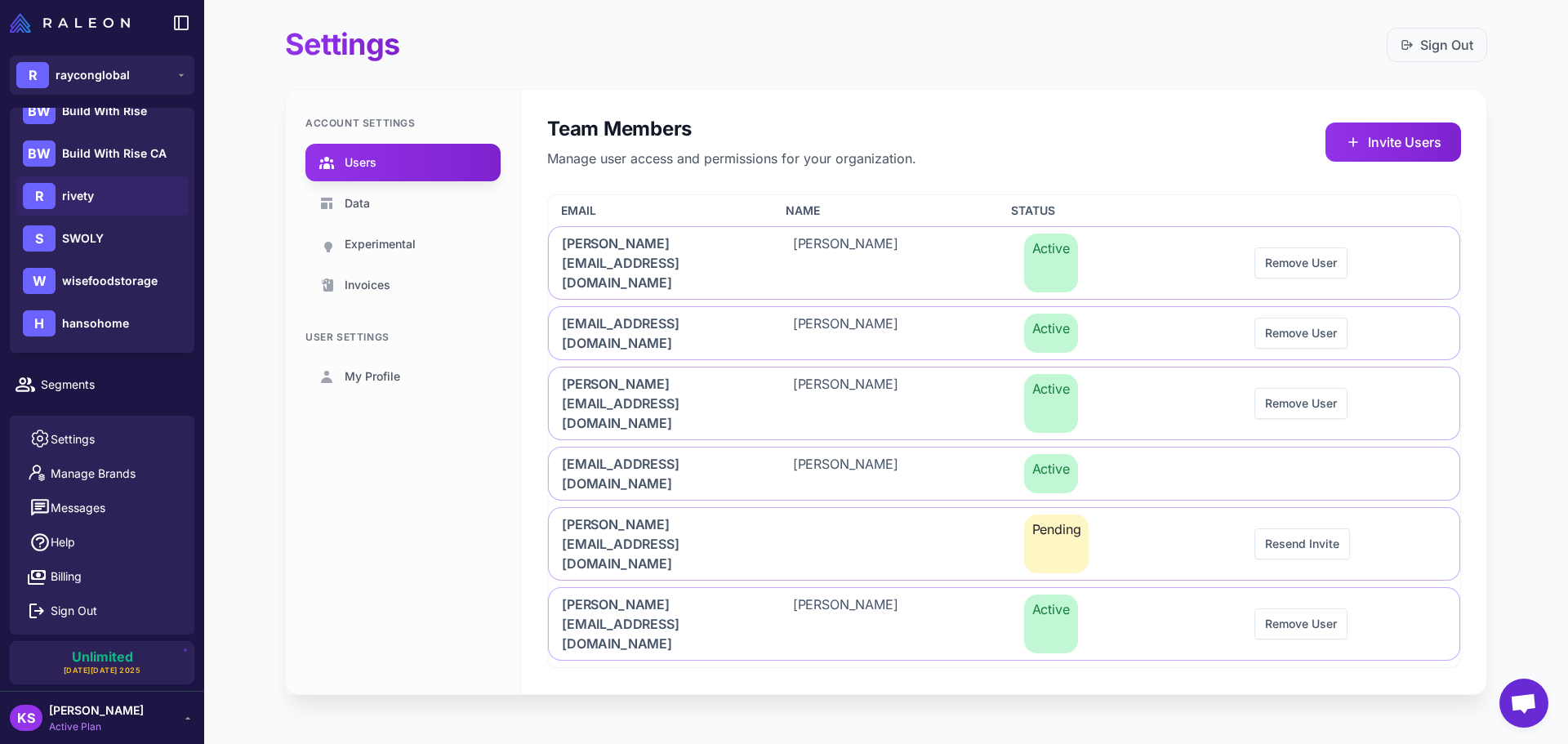
scroll to position [621, 0]
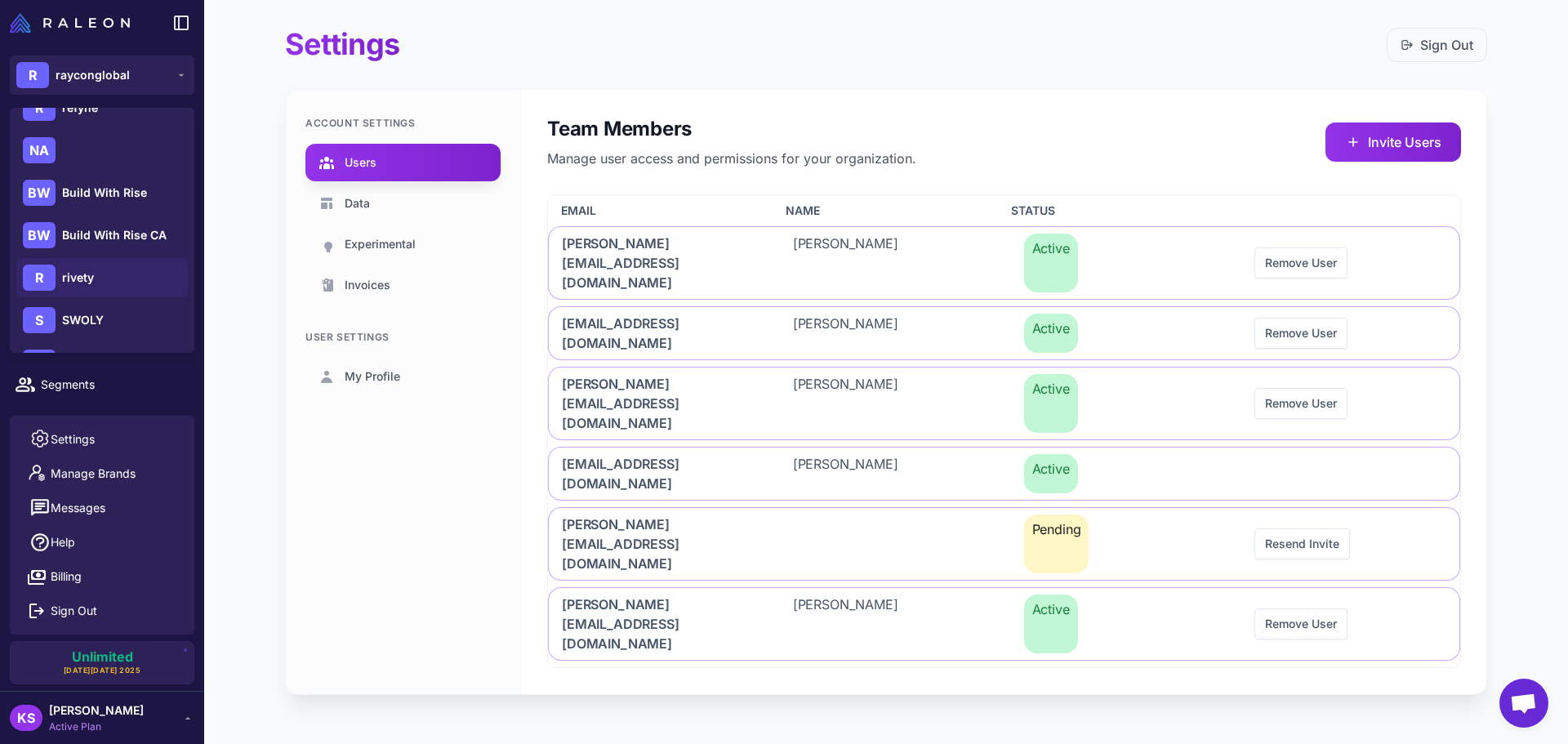
click at [119, 192] on span "Build With Rise" at bounding box center [104, 193] width 85 height 18
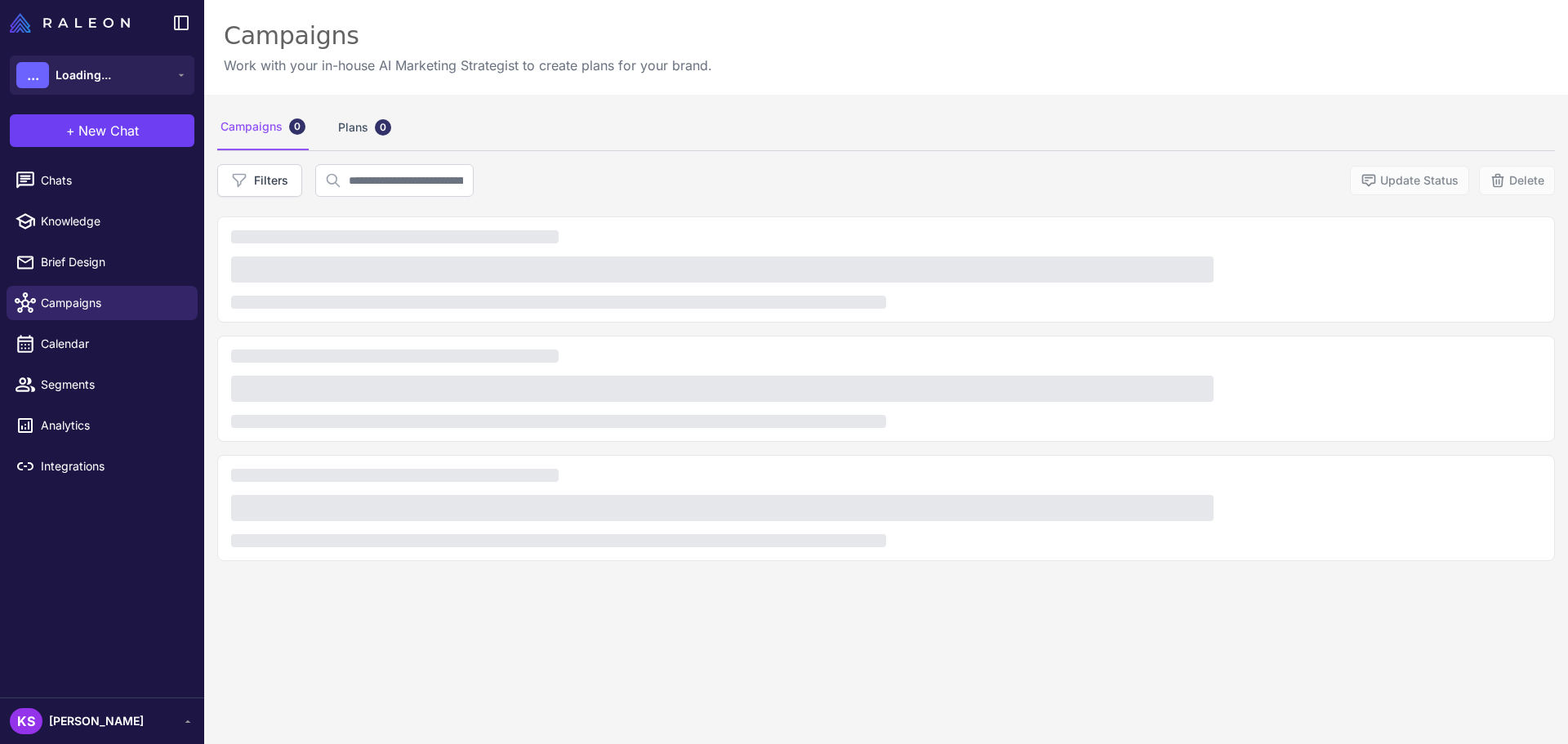
click at [127, 711] on div "KS [PERSON_NAME]" at bounding box center [77, 721] width 134 height 26
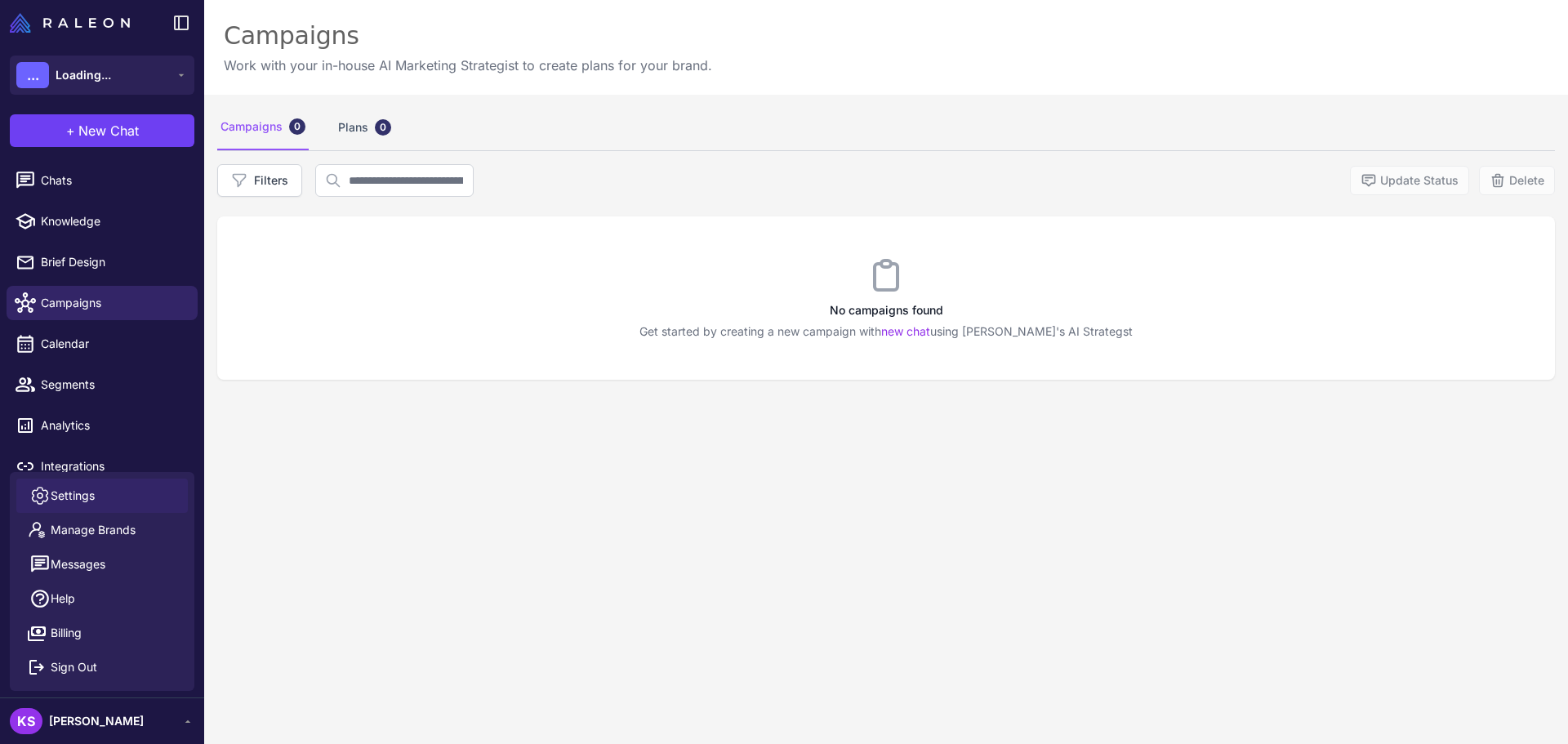
click at [111, 503] on link "Settings" at bounding box center [102, 496] width 172 height 34
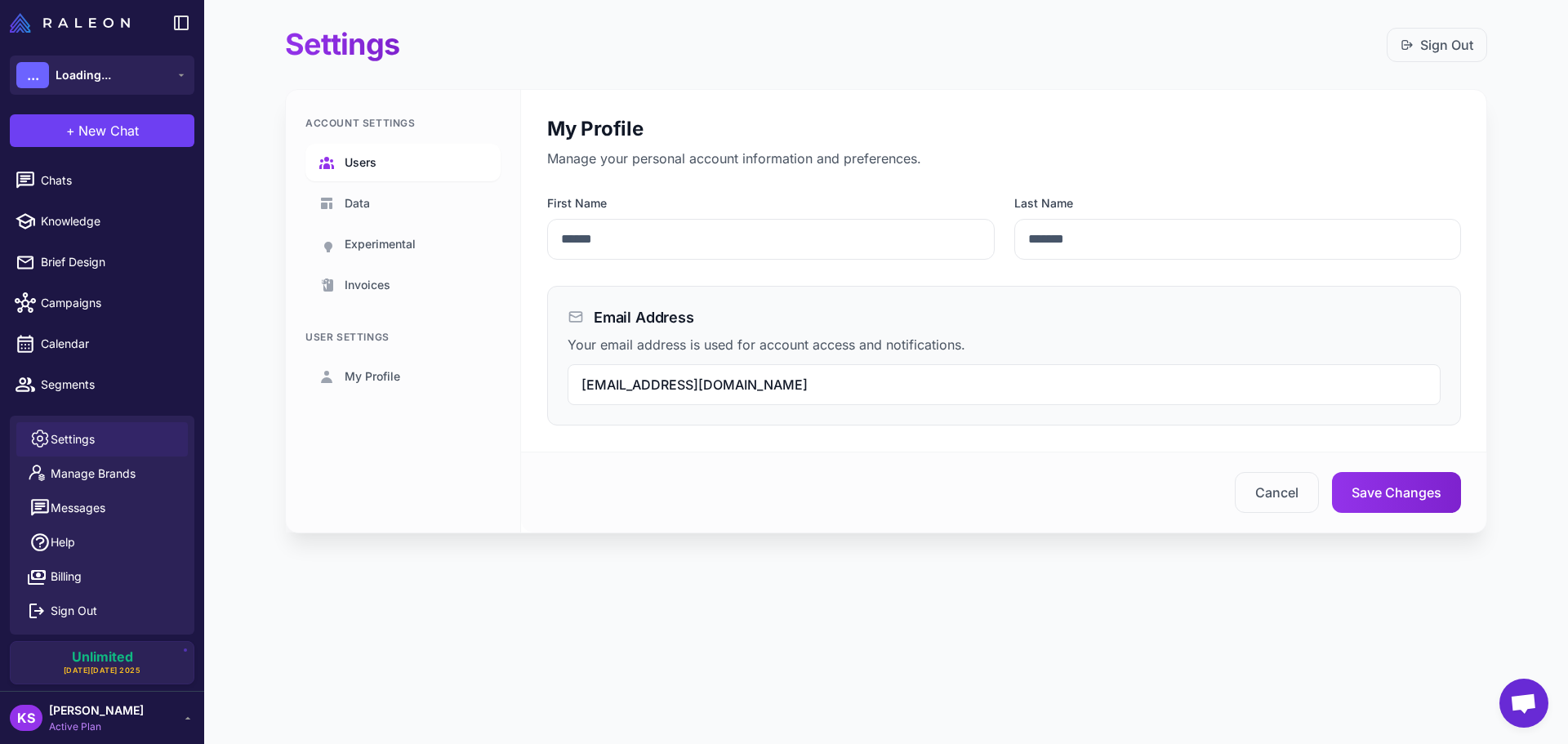
click at [375, 152] on link "Users" at bounding box center [403, 162] width 195 height 37
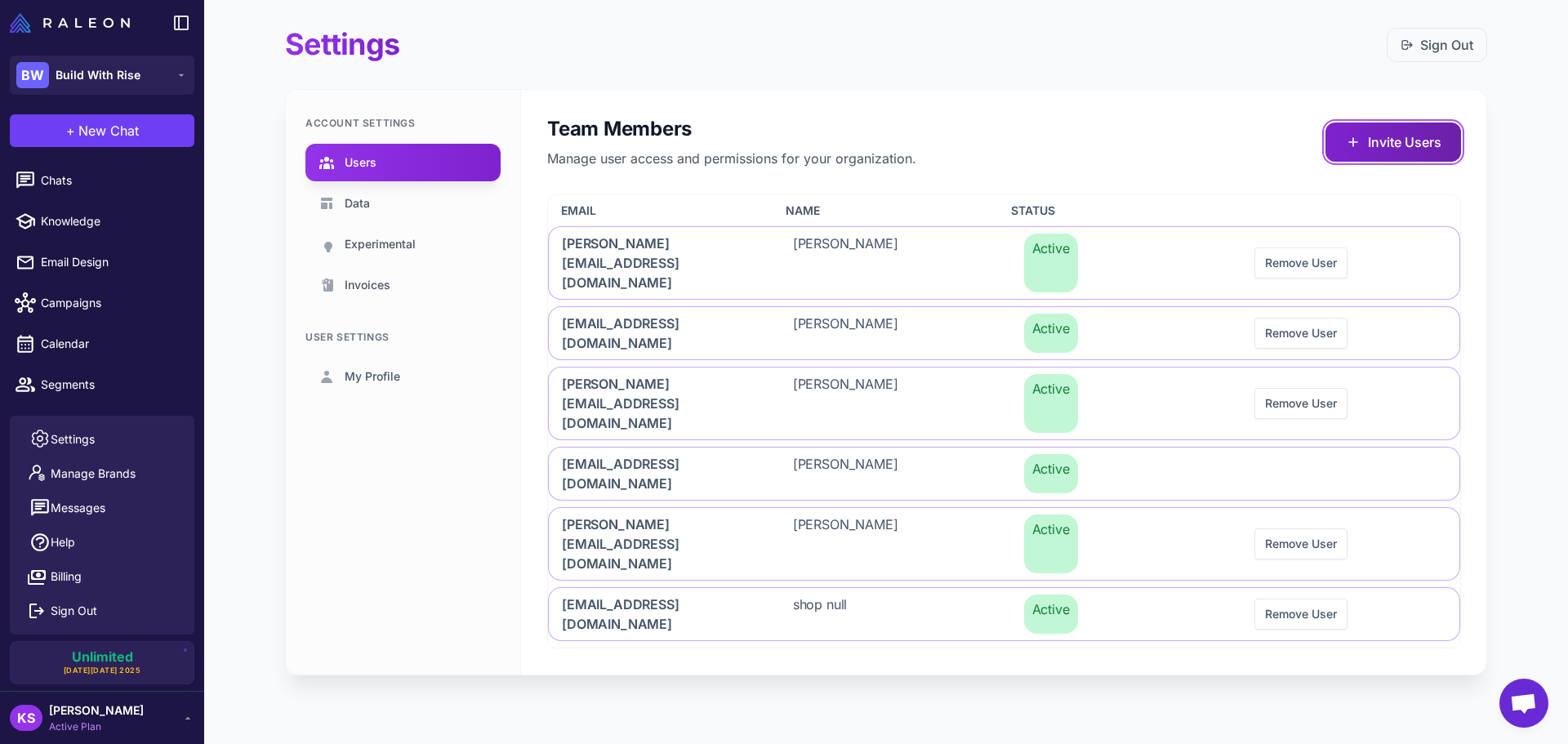
click at [1403, 152] on button "Invite Users" at bounding box center [1393, 142] width 136 height 39
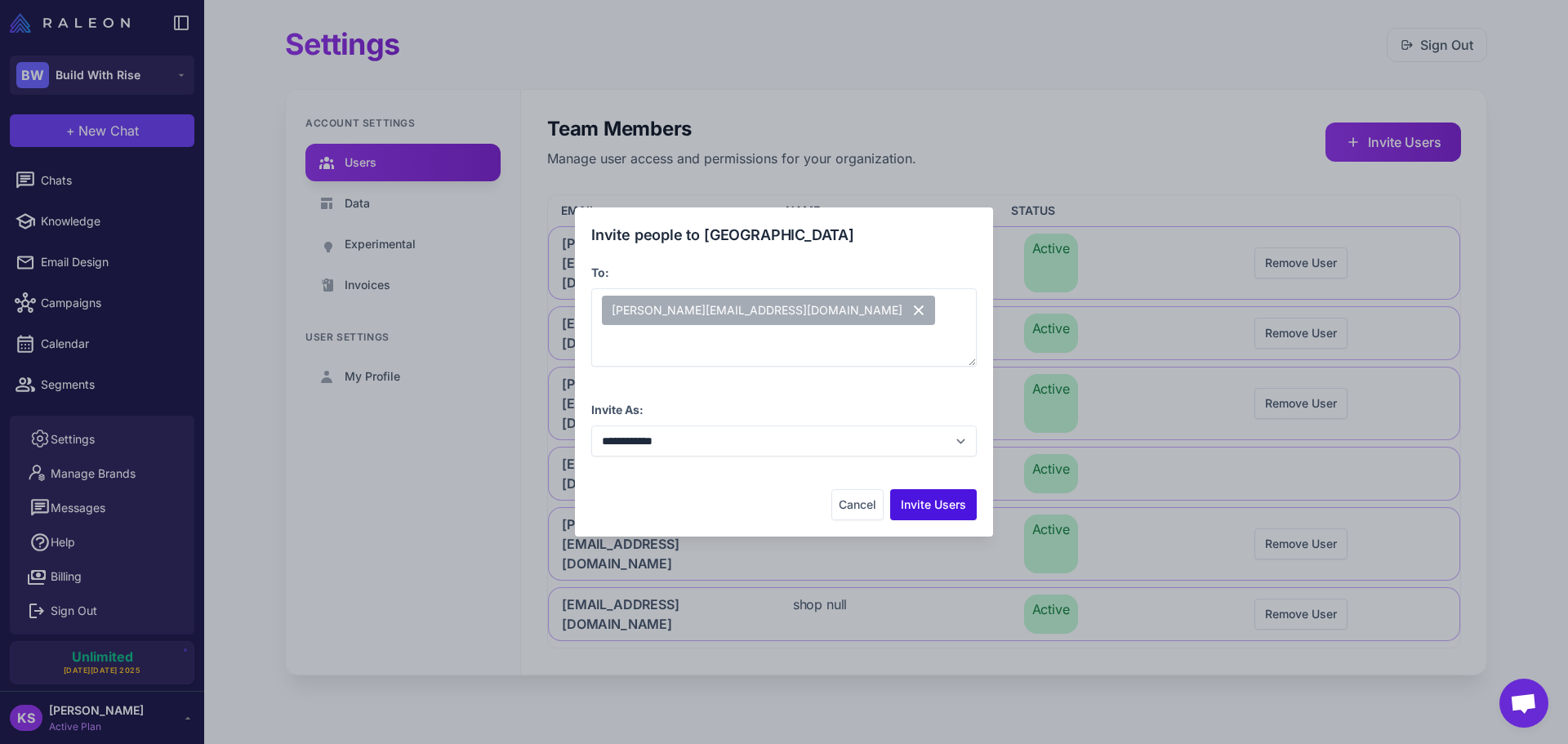
click at [968, 508] on button "Invite Users" at bounding box center [932, 505] width 86 height 31
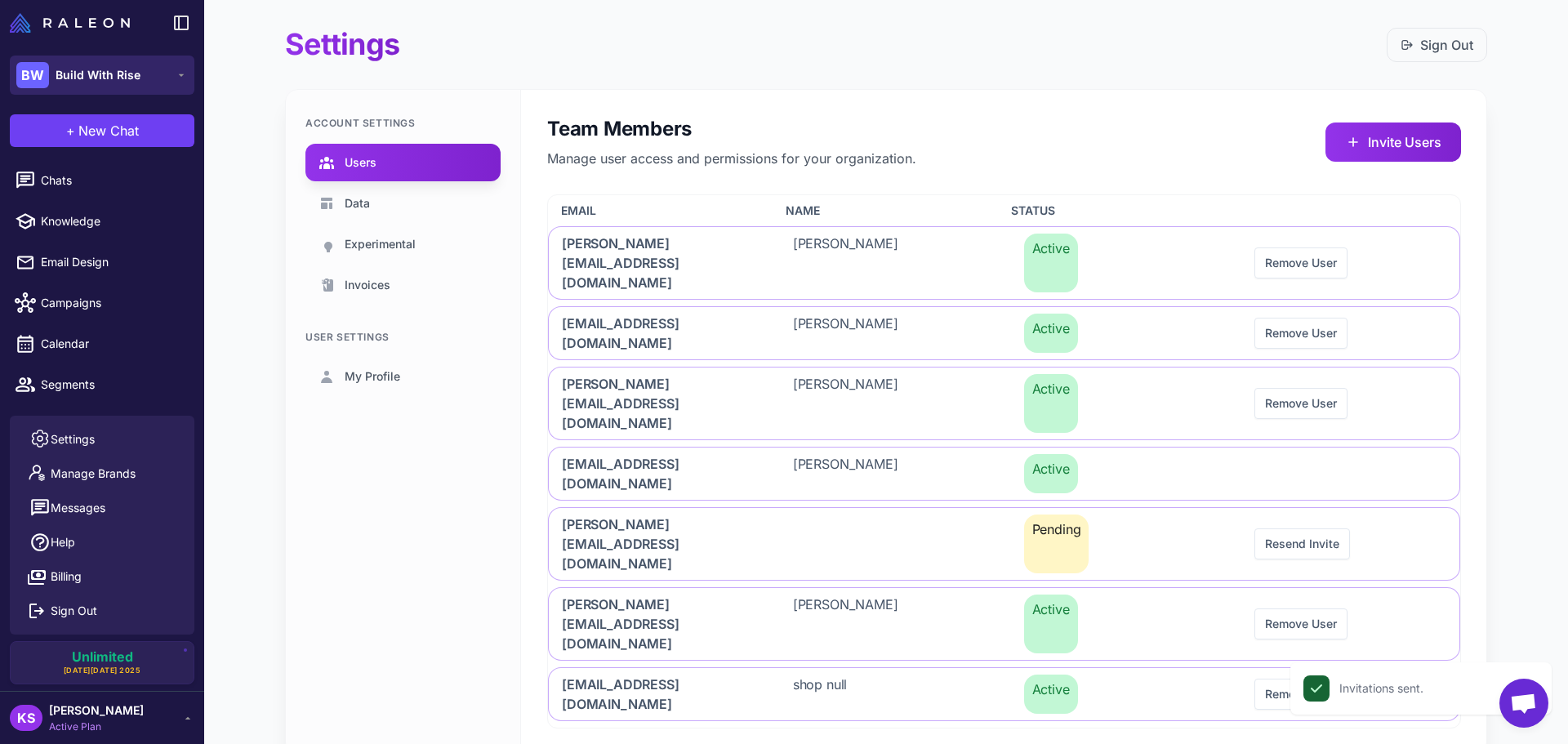
click at [124, 78] on span "Build With Rise" at bounding box center [98, 75] width 85 height 18
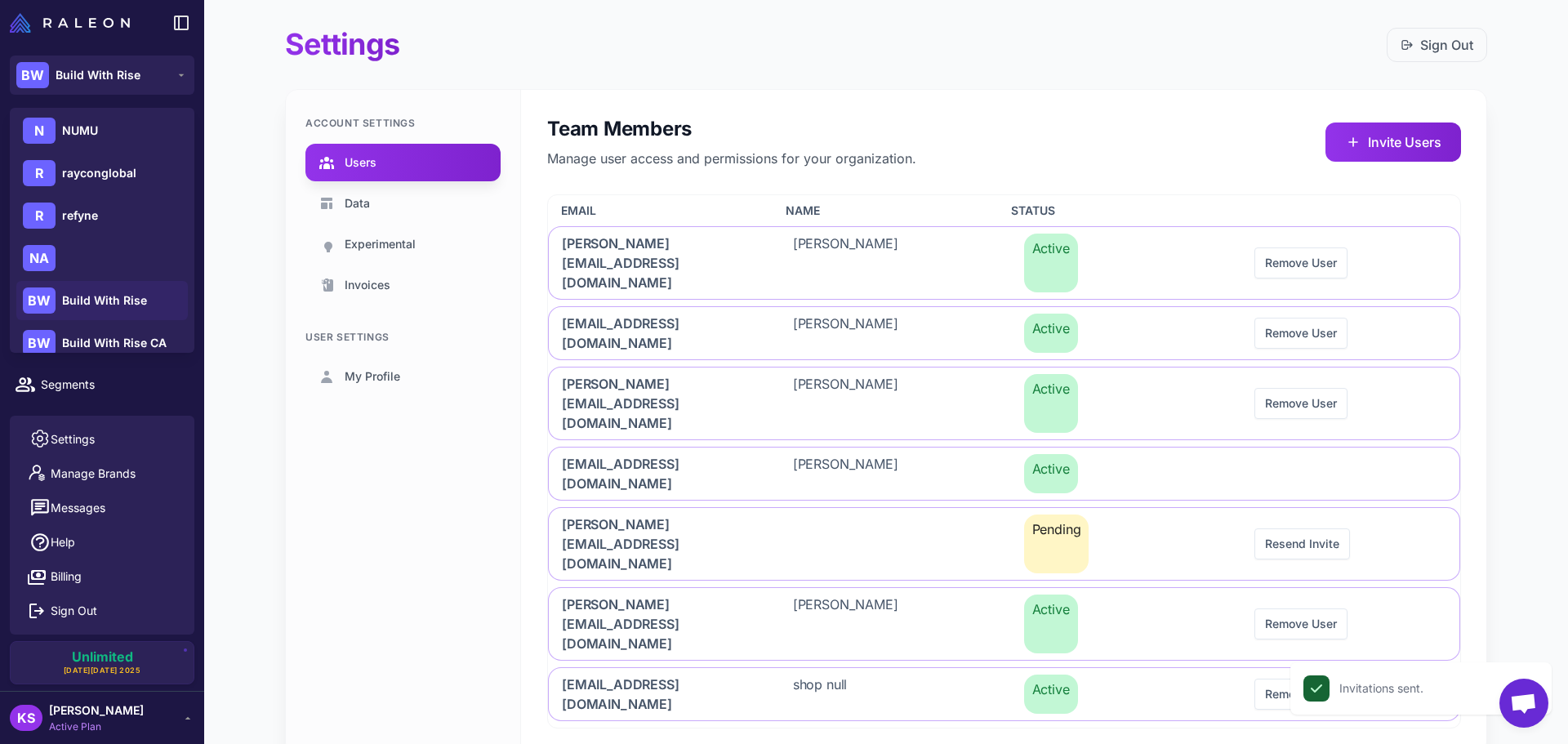
scroll to position [703, 0]
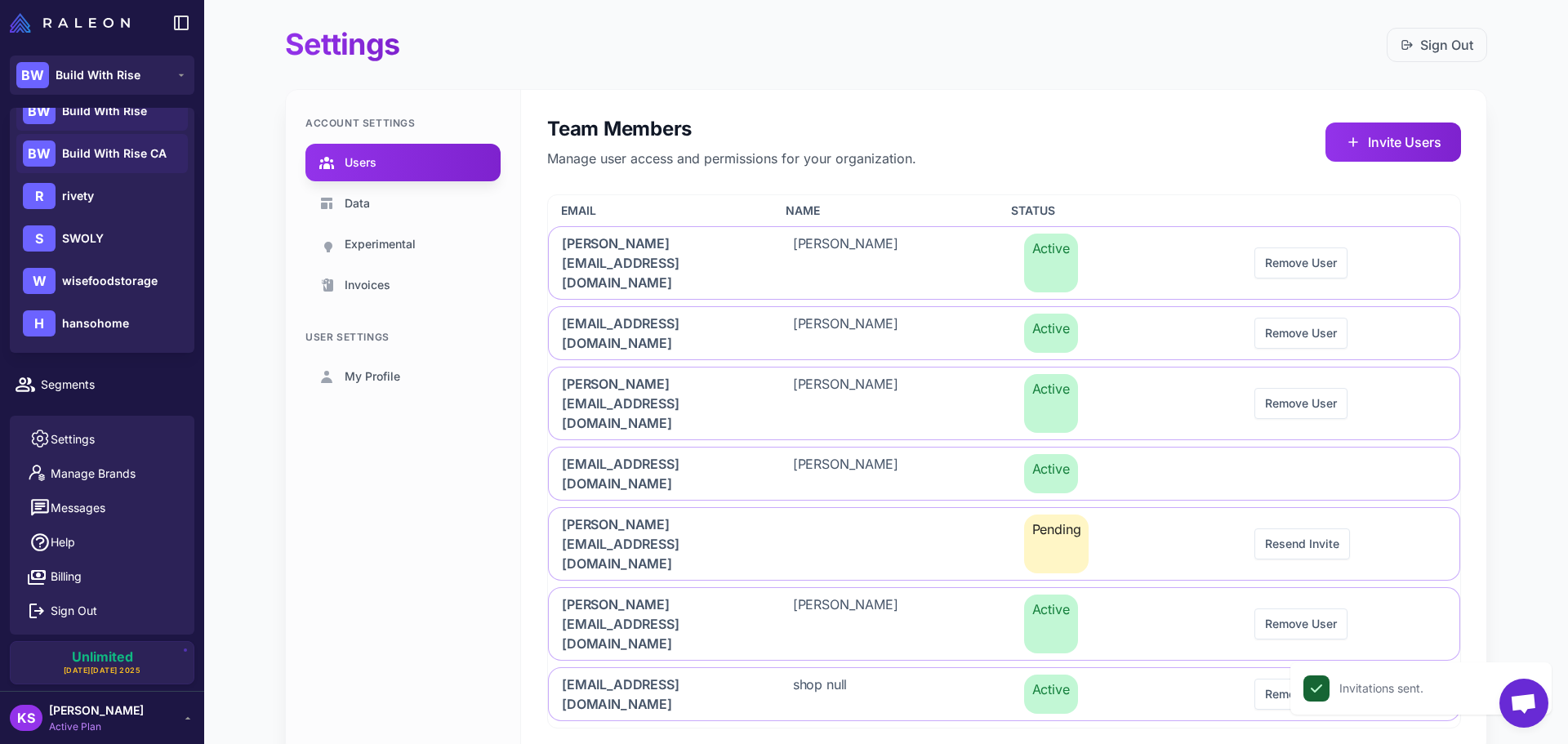
click at [111, 138] on div "BW Build With Rise CA" at bounding box center [102, 153] width 172 height 39
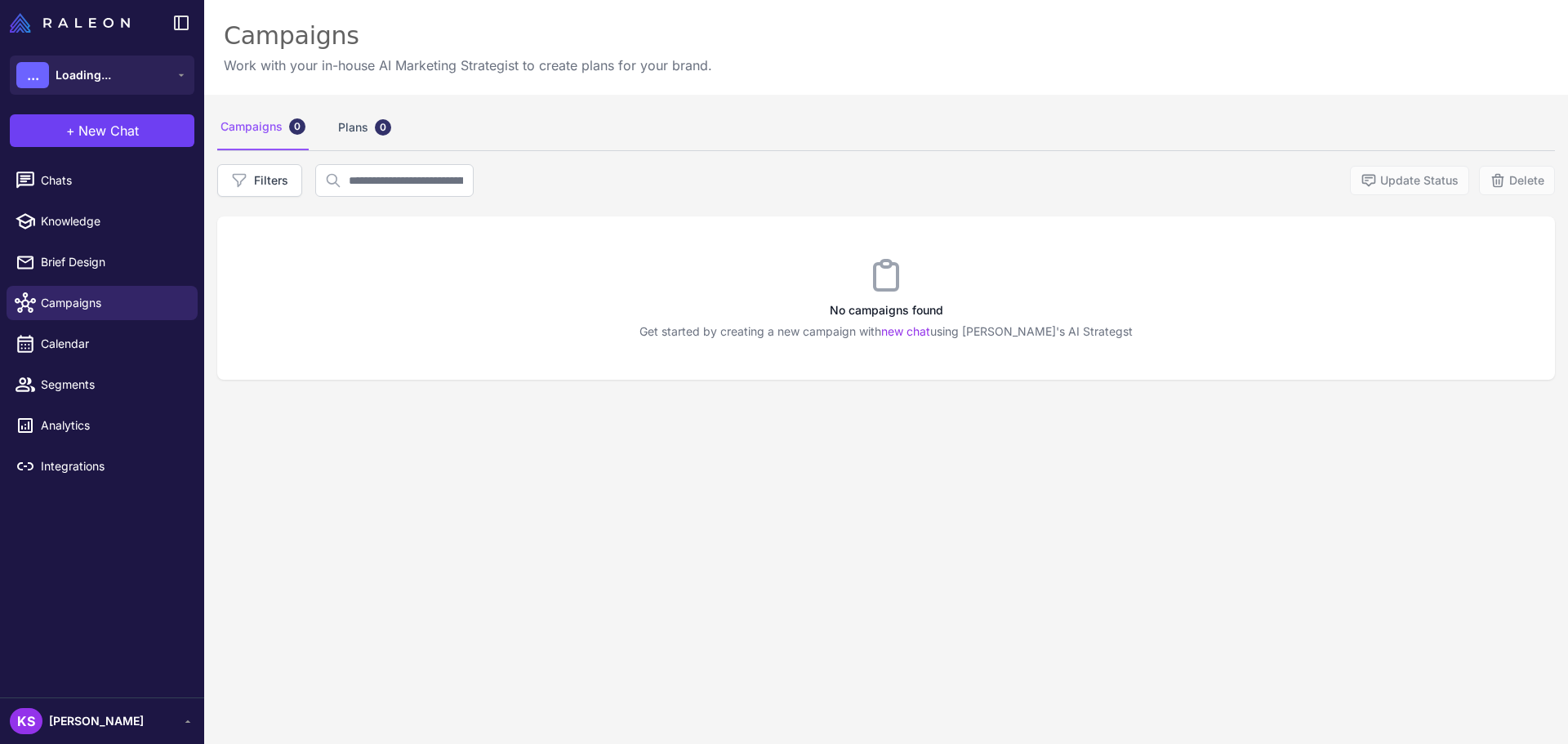
click at [104, 713] on span "[PERSON_NAME]" at bounding box center [96, 721] width 95 height 18
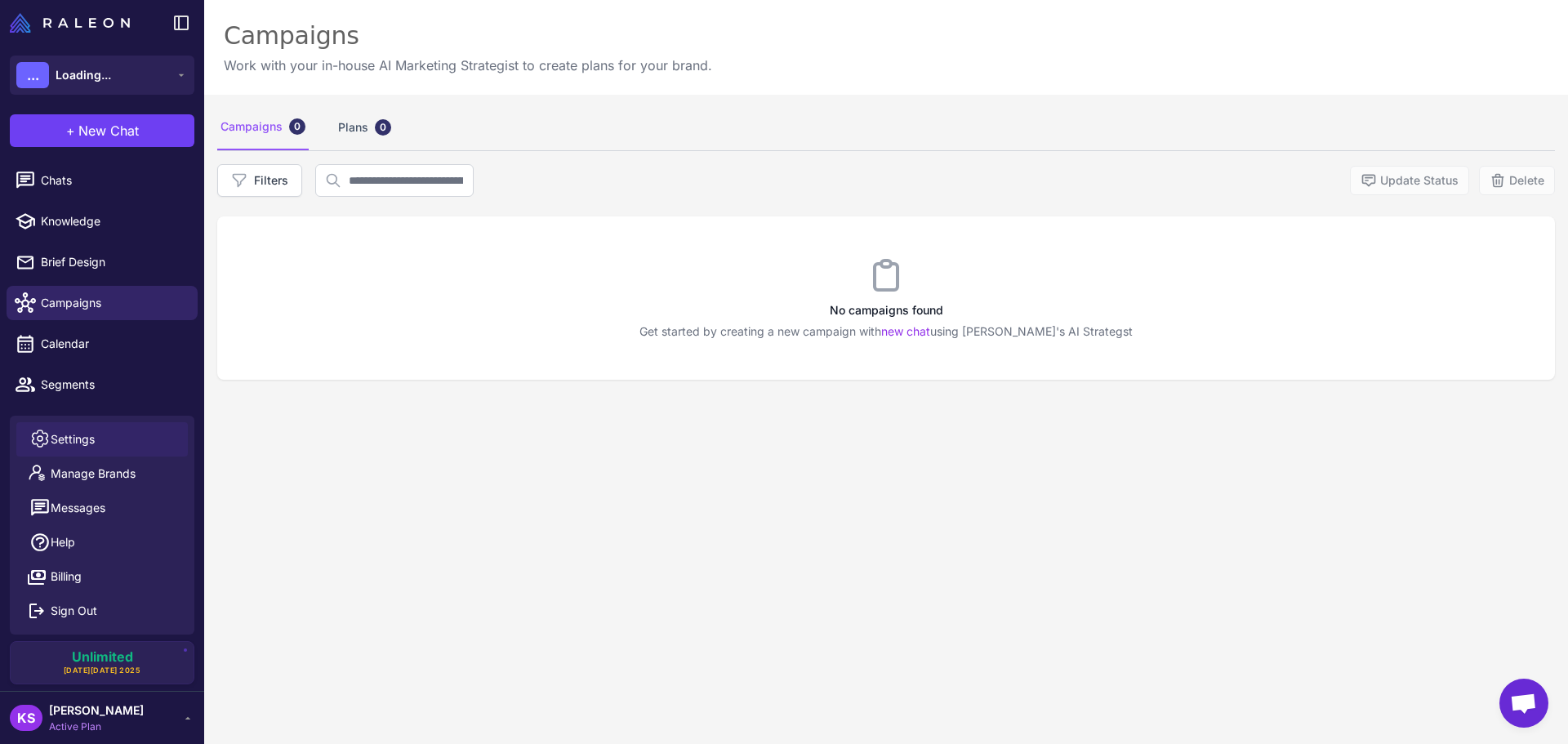
click at [72, 450] on link "Settings" at bounding box center [102, 439] width 172 height 34
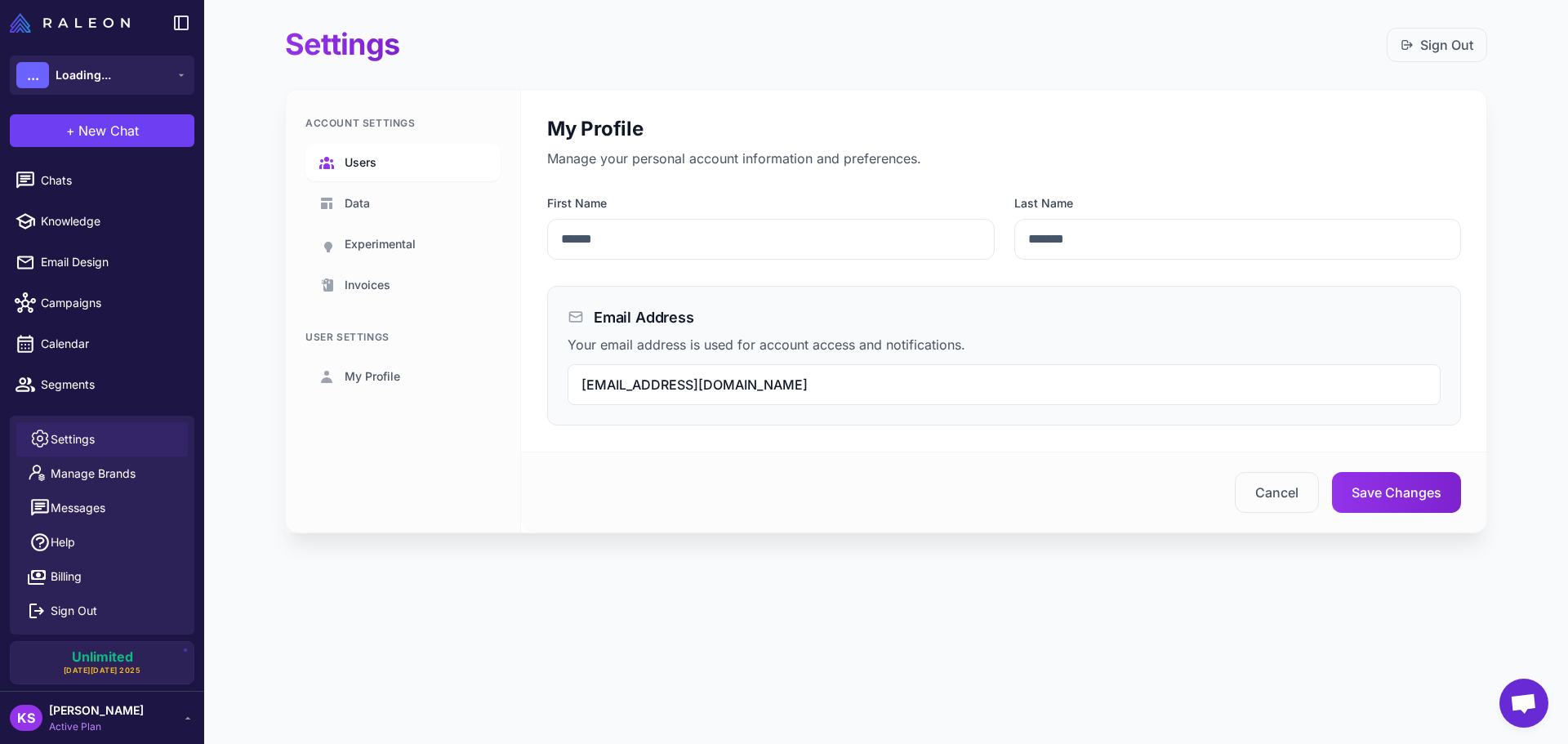
click at [383, 166] on link "Users" at bounding box center [403, 162] width 195 height 37
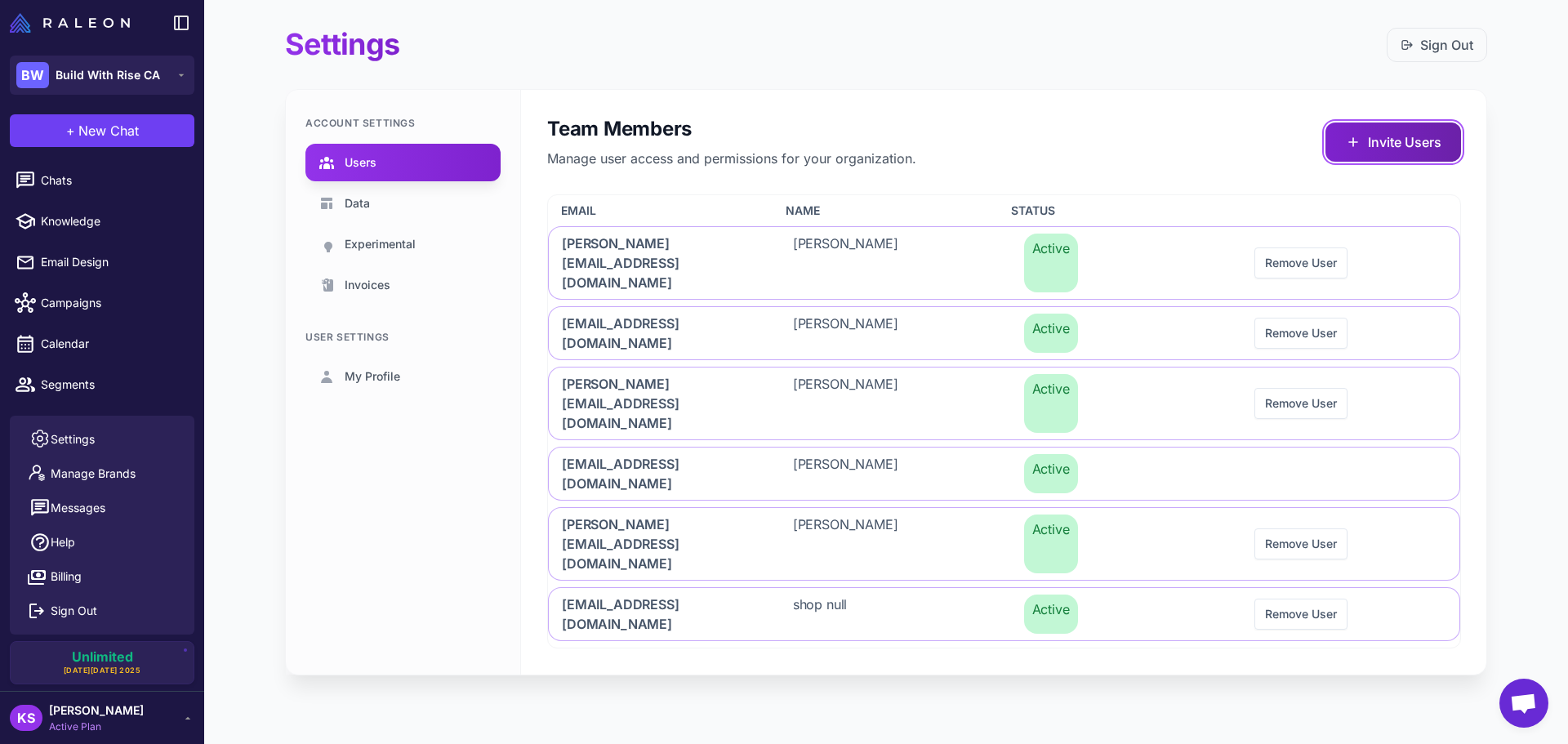
click at [1410, 156] on button "Invite Users" at bounding box center [1393, 142] width 136 height 39
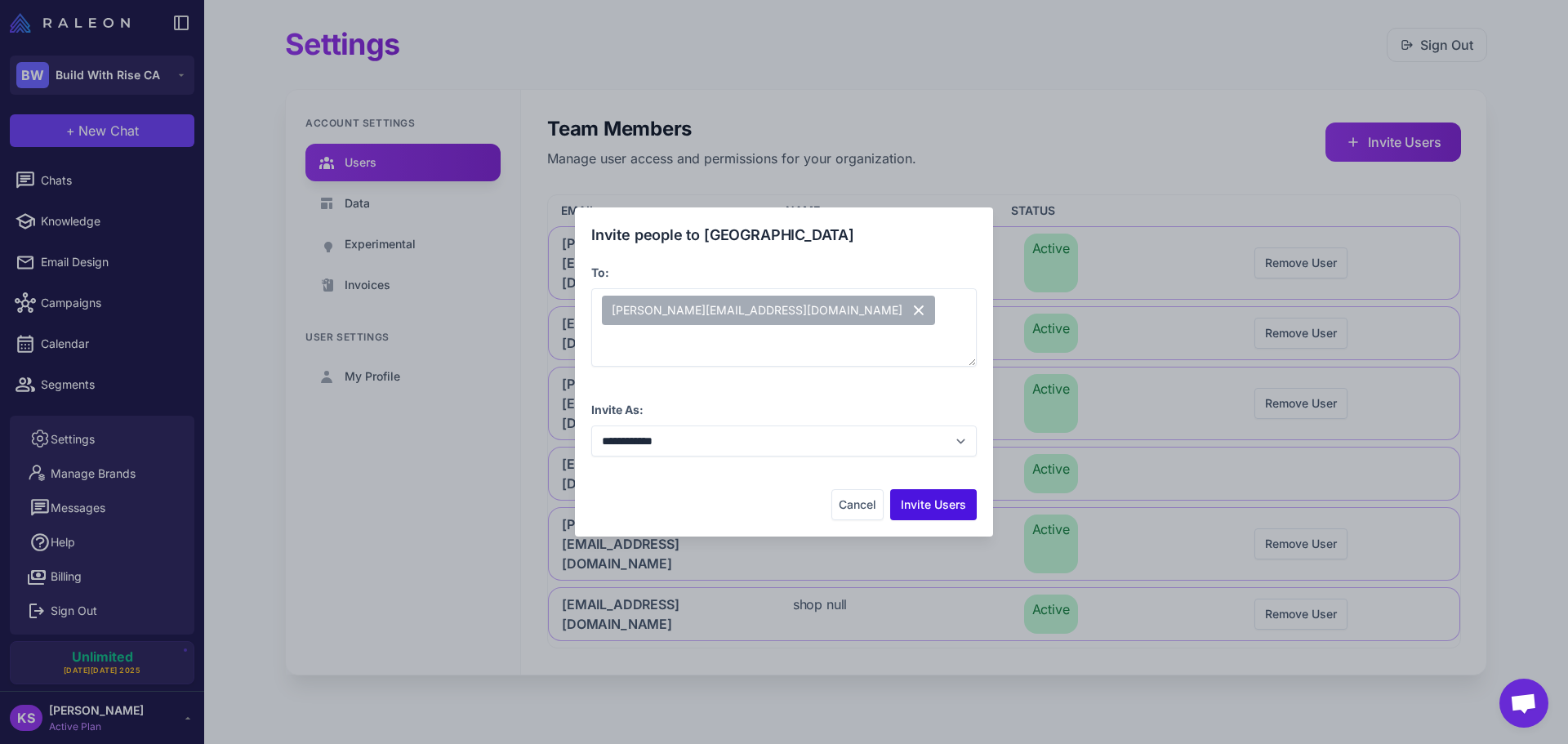
click at [944, 518] on button "Invite Users" at bounding box center [932, 505] width 86 height 31
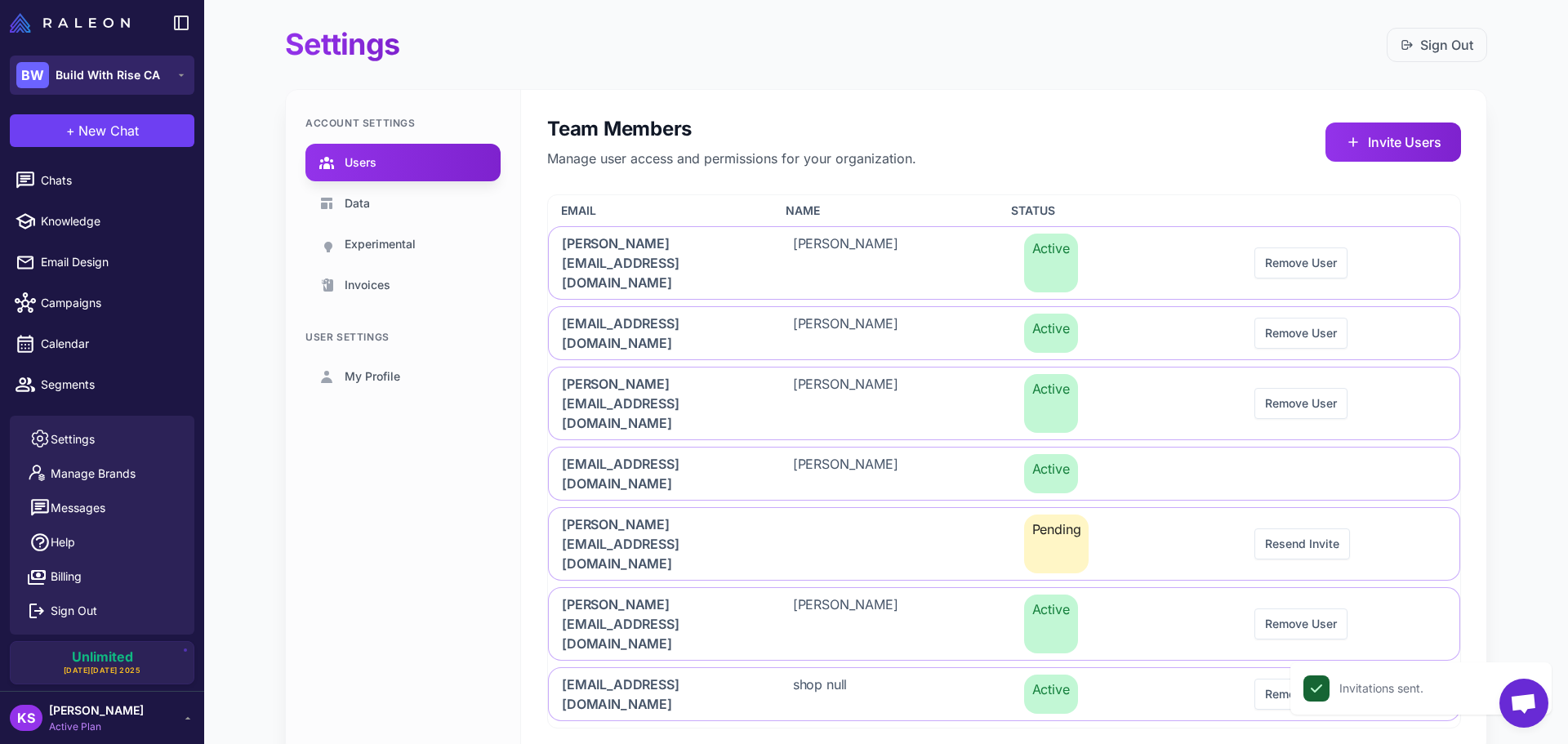
click at [91, 86] on div "BW Build With Rise CA" at bounding box center [88, 75] width 144 height 26
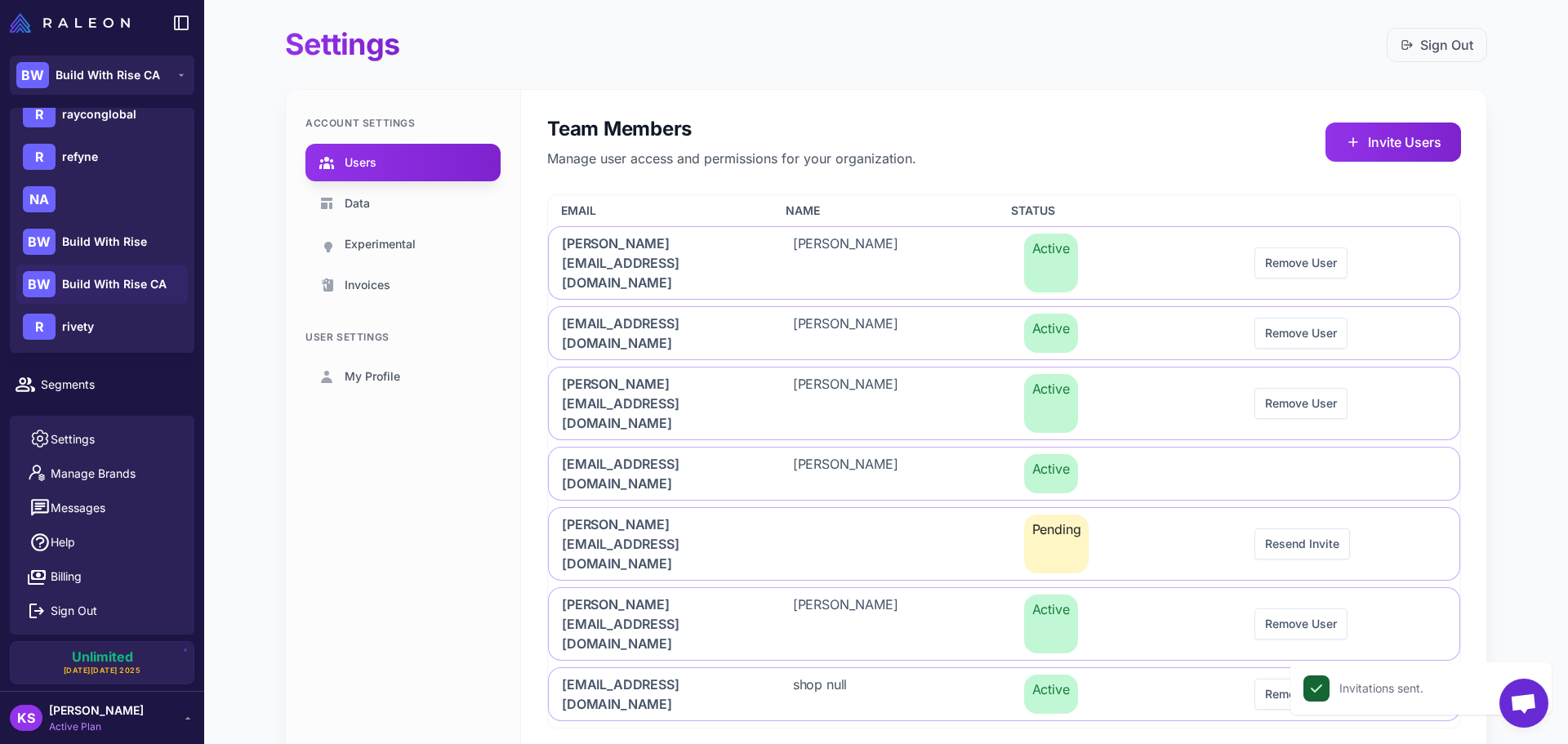
scroll to position [703, 0]
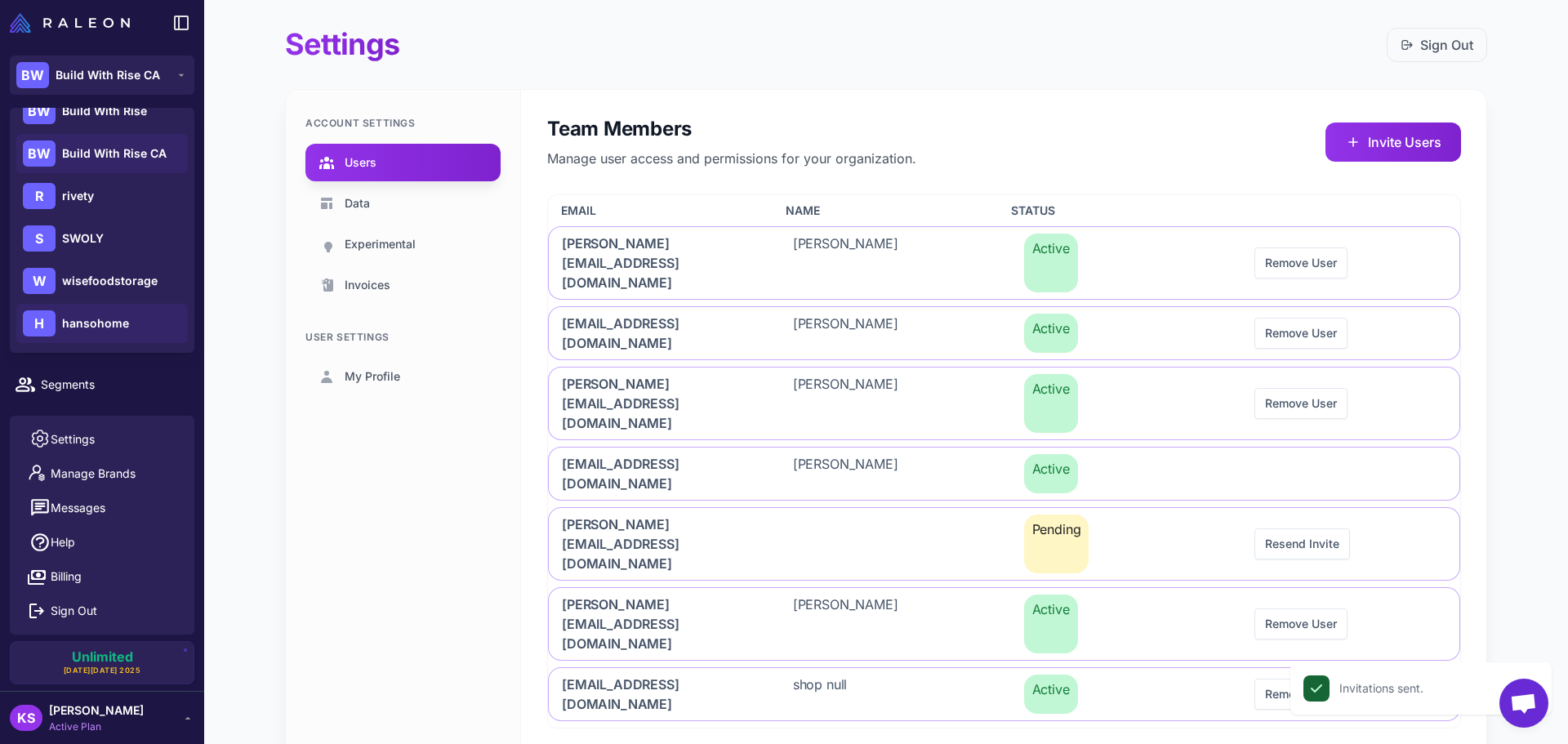
click at [116, 314] on div "H hansohome" at bounding box center [102, 323] width 172 height 39
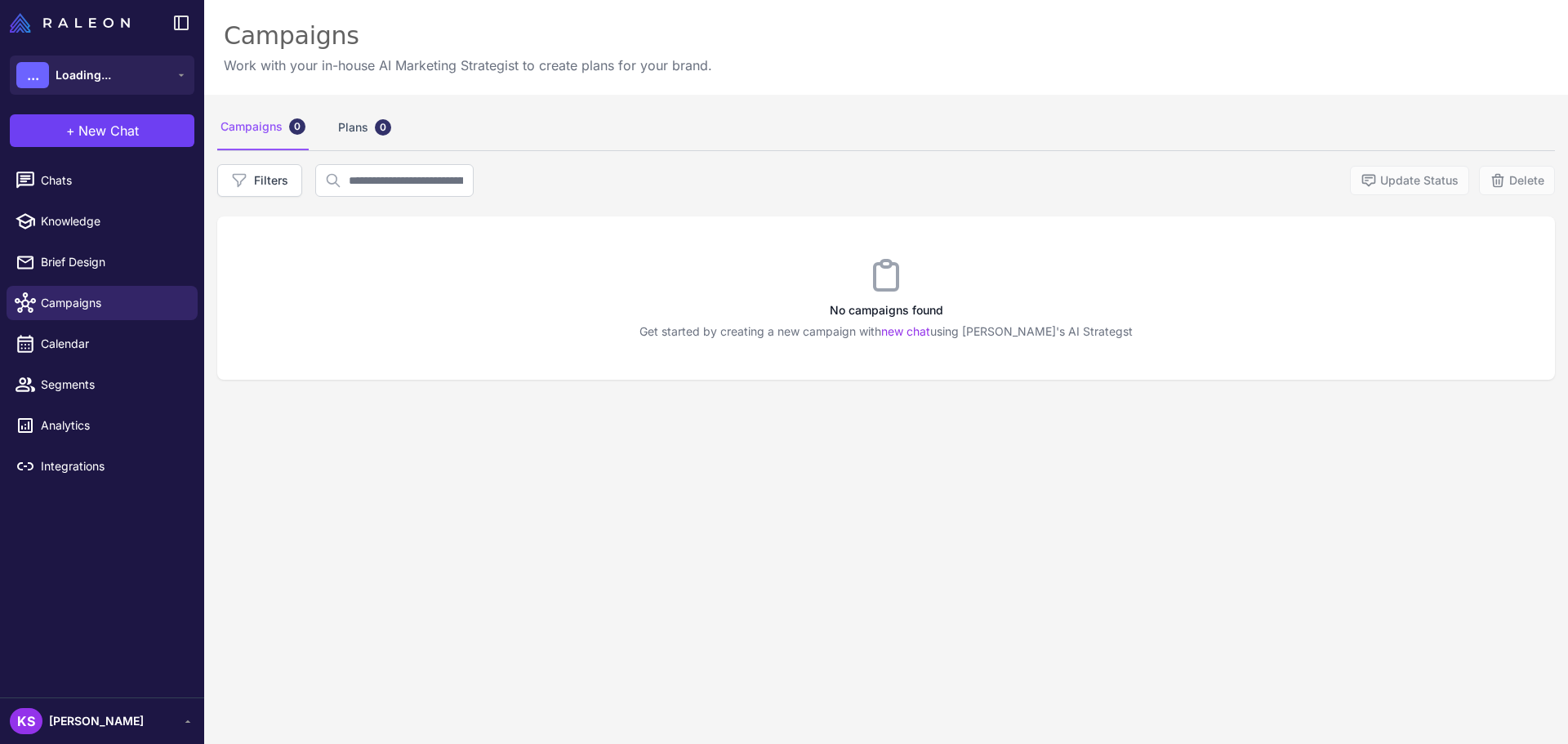
click at [79, 713] on span "[PERSON_NAME]" at bounding box center [96, 721] width 95 height 18
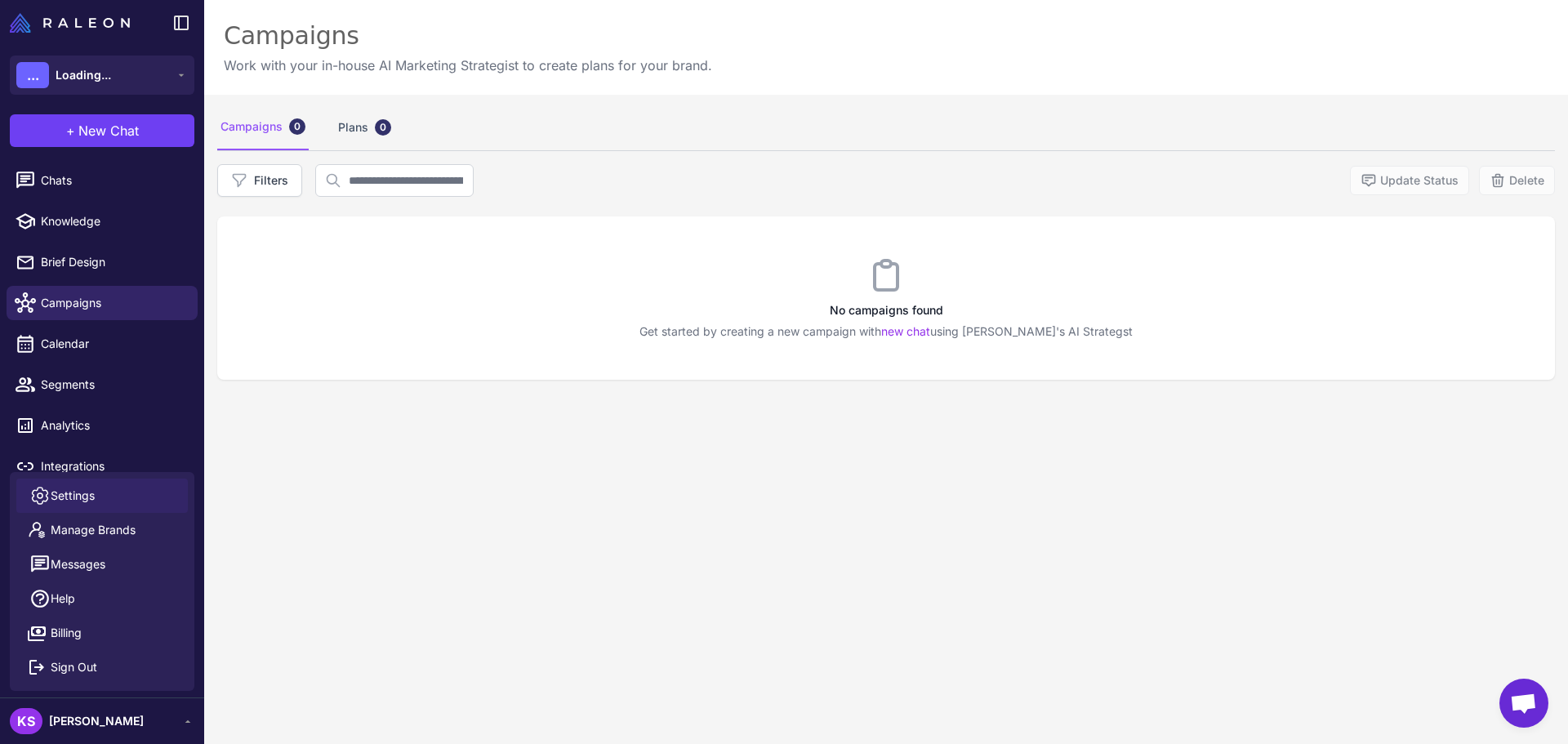
click at [85, 556] on span "Messages" at bounding box center [77, 565] width 55 height 18
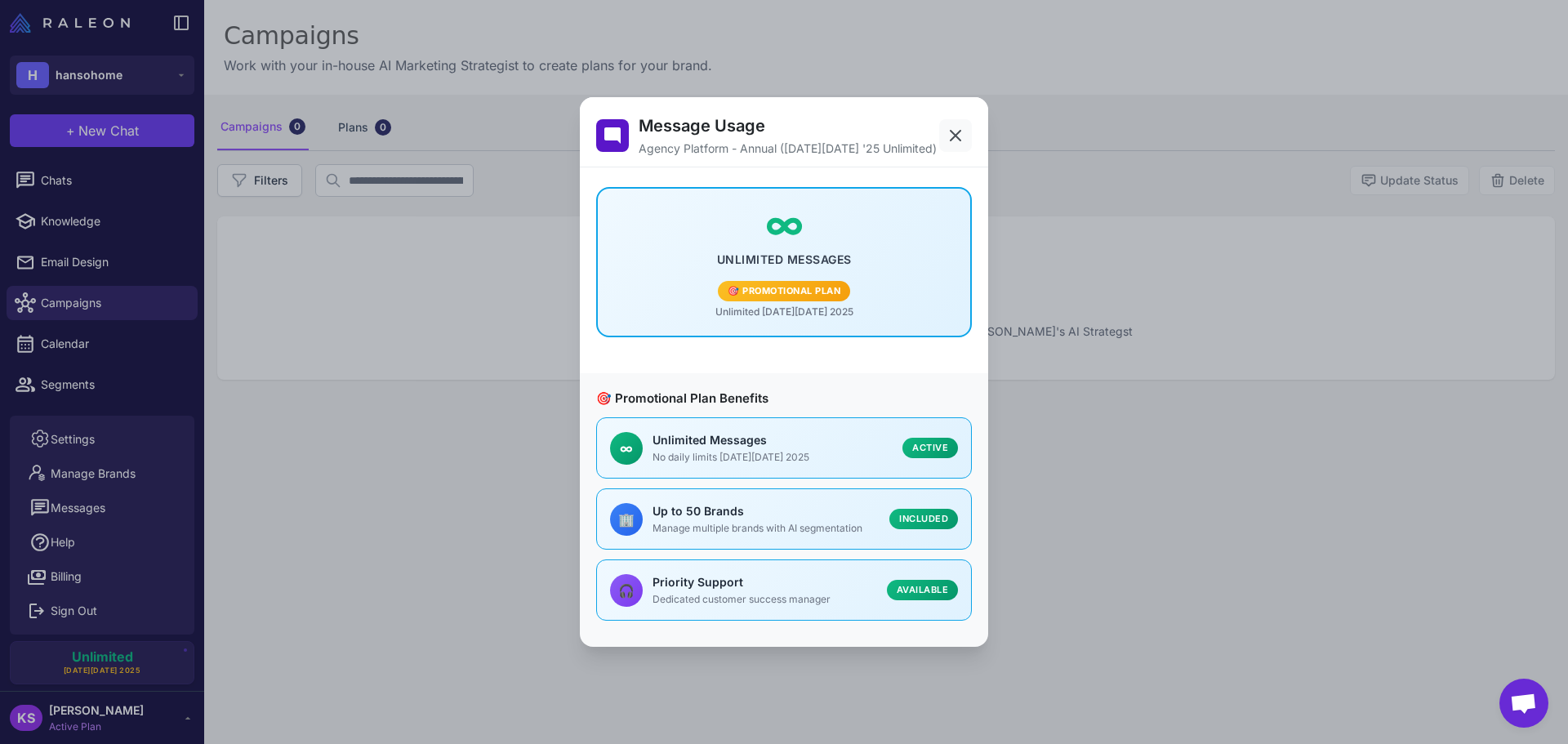
click at [965, 132] on button at bounding box center [955, 136] width 33 height 33
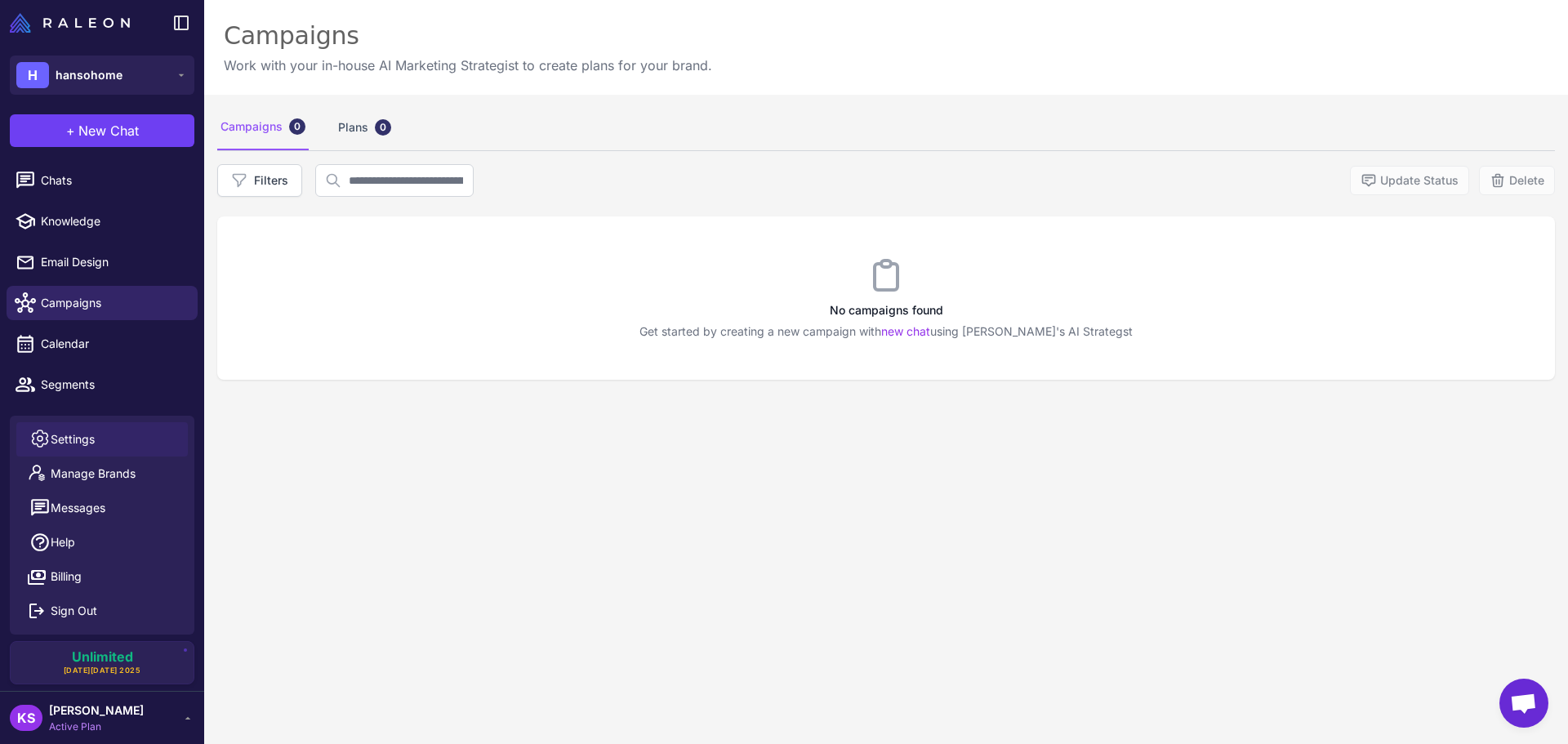
click at [111, 427] on link "Settings" at bounding box center [102, 439] width 172 height 34
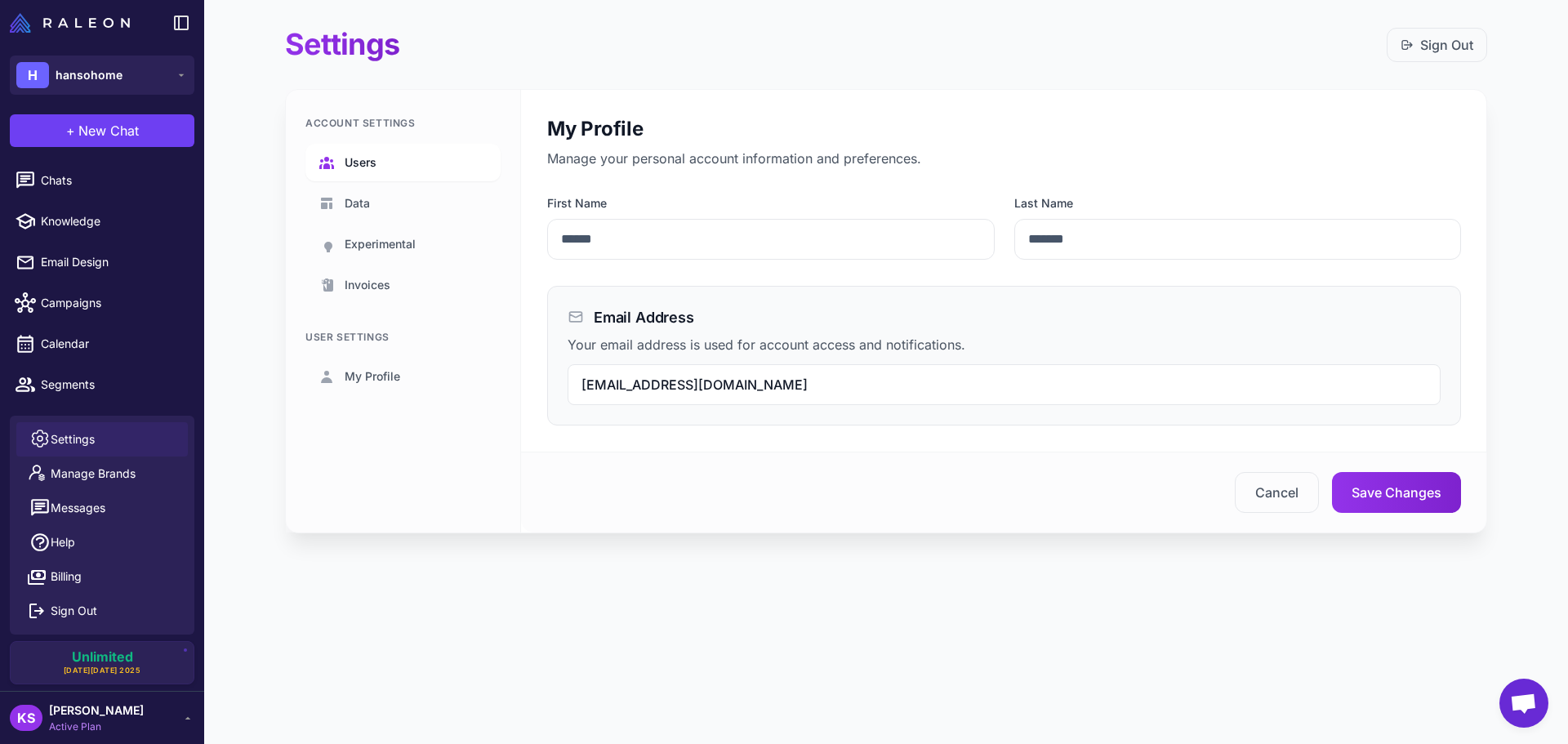
click at [360, 179] on link "Users" at bounding box center [403, 162] width 195 height 37
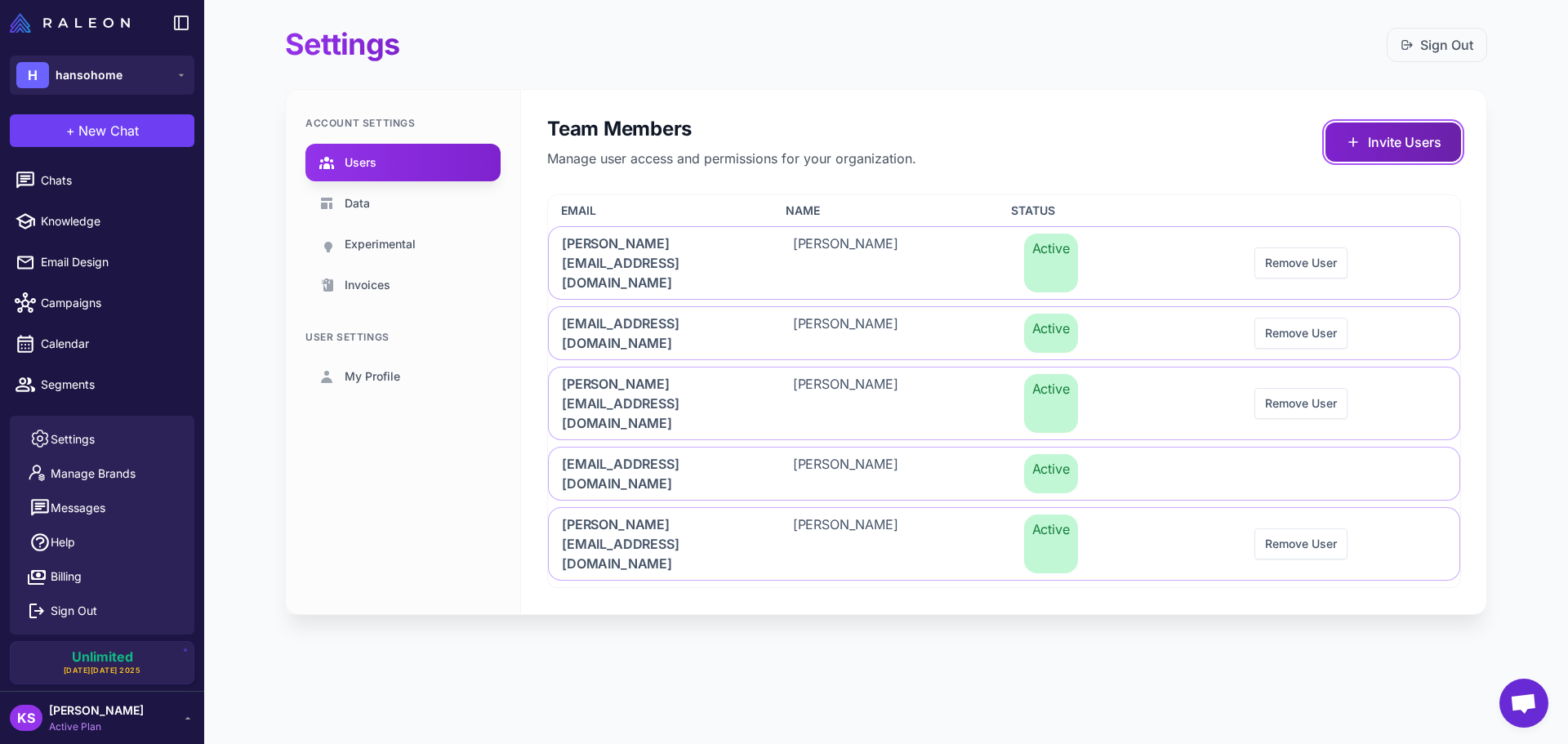
click at [1376, 150] on button "Invite Users" at bounding box center [1393, 142] width 136 height 39
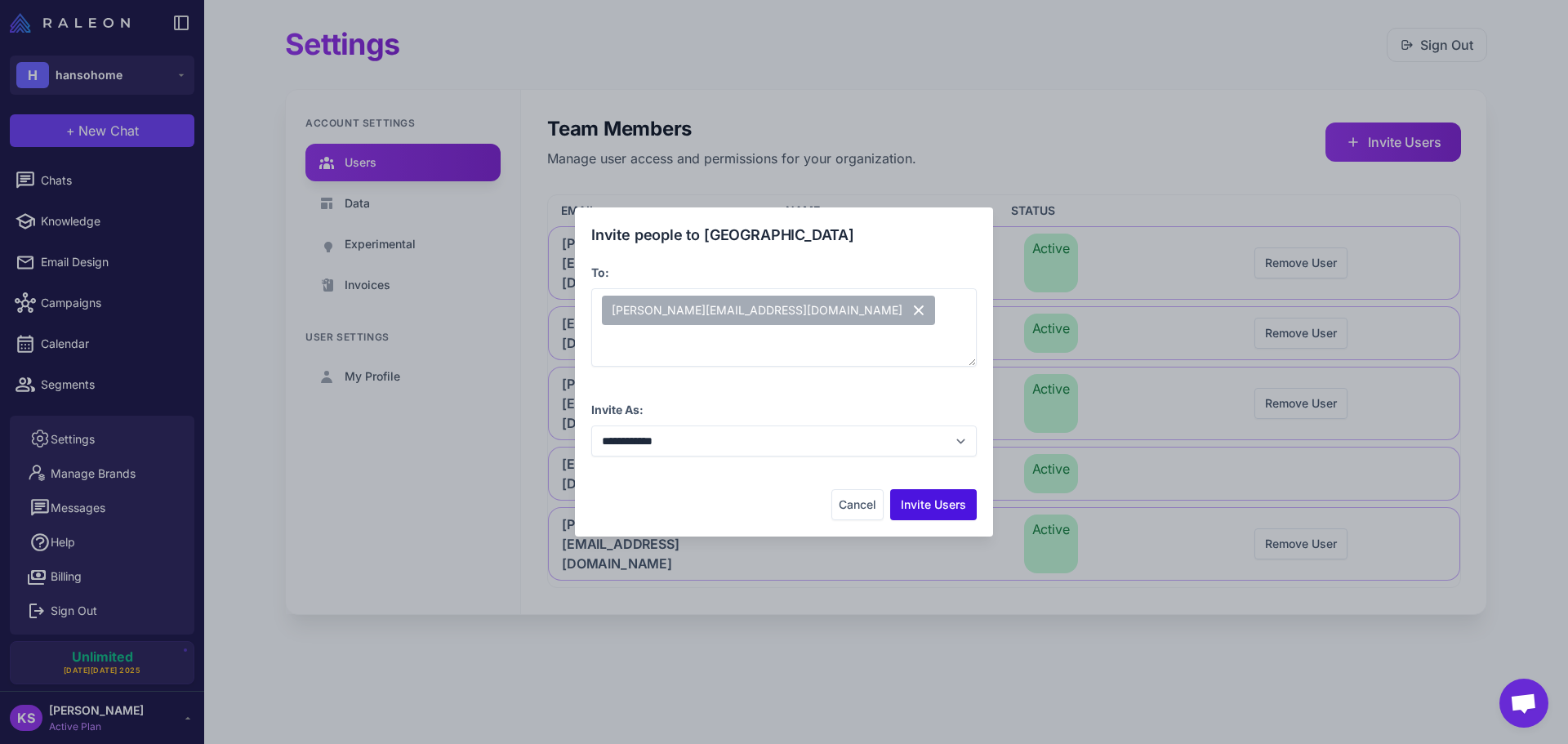
click at [953, 515] on button "Invite Users" at bounding box center [932, 505] width 86 height 31
